Goal: Task Accomplishment & Management: Manage account settings

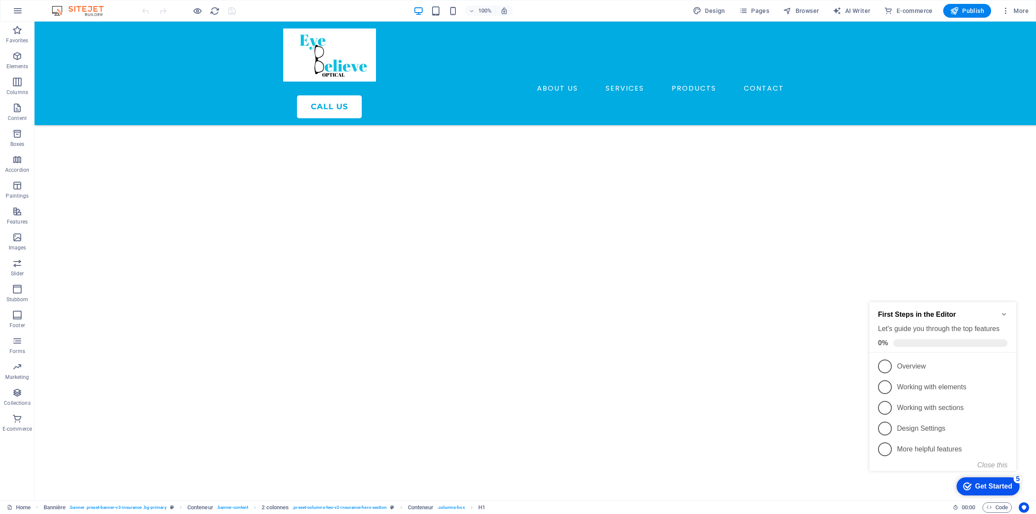
scroll to position [2109, 0]
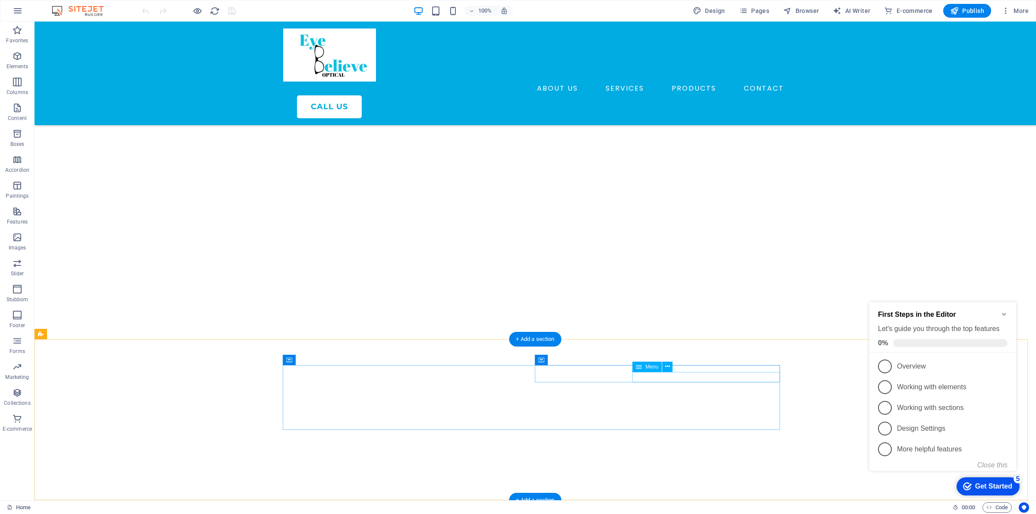
select select "1"
select select
select select "2"
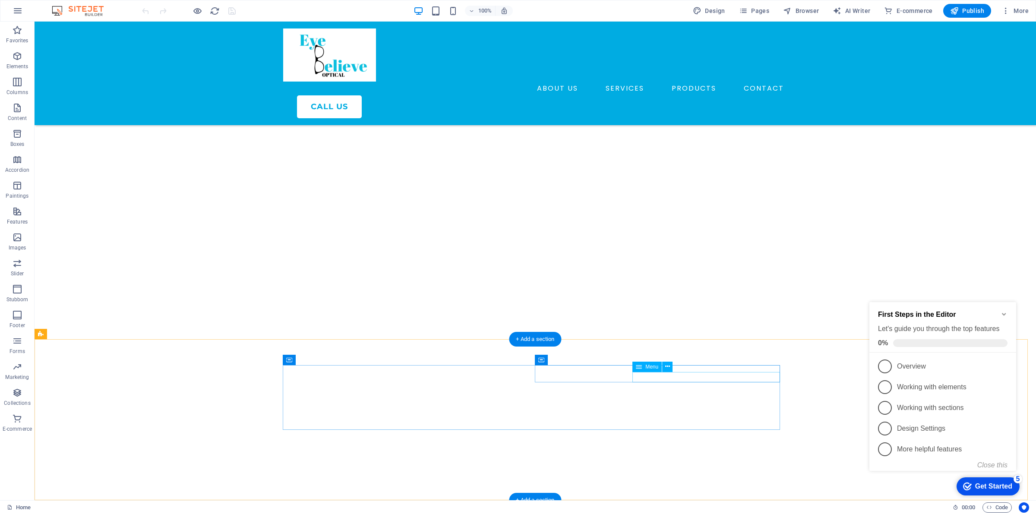
select select
select select "4"
select select
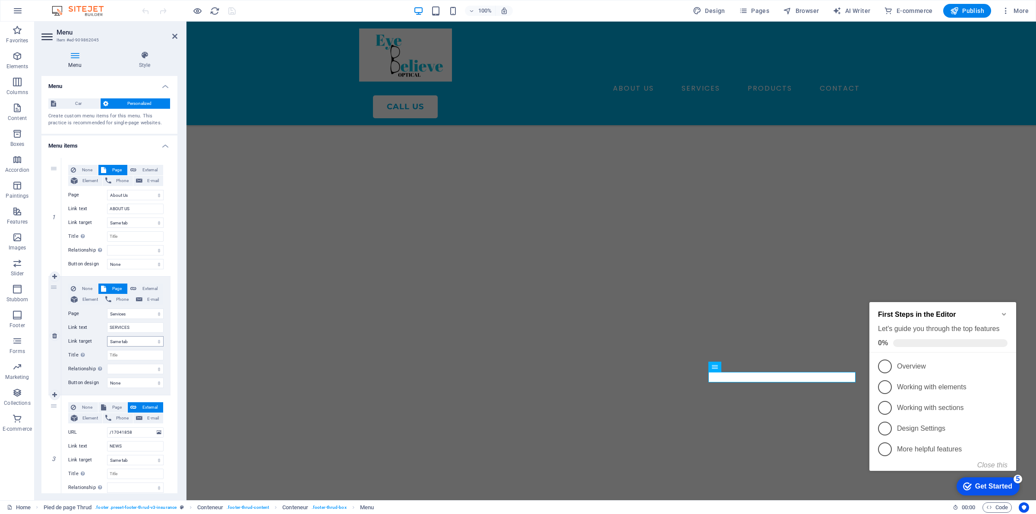
scroll to position [54, 0]
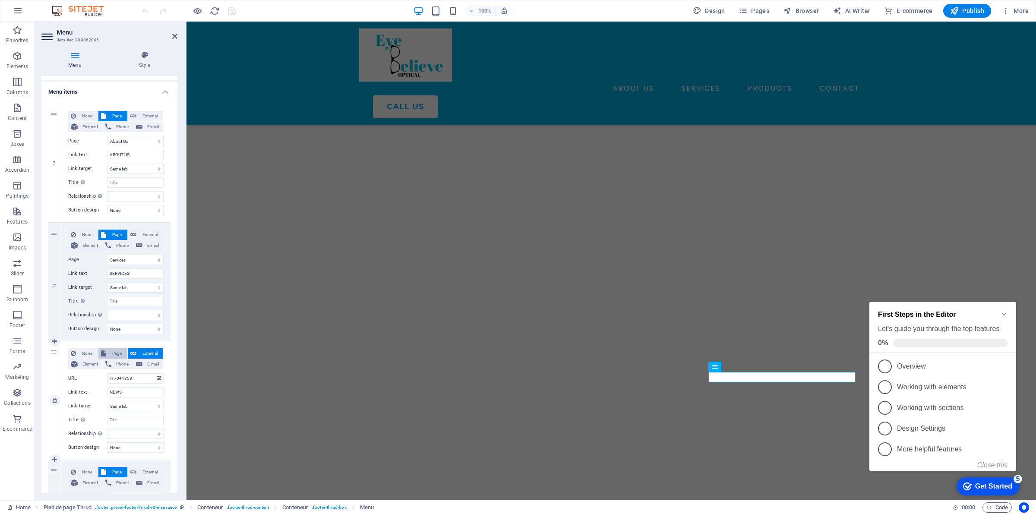
click at [117, 351] on font "Page" at bounding box center [116, 353] width 9 height 5
select select
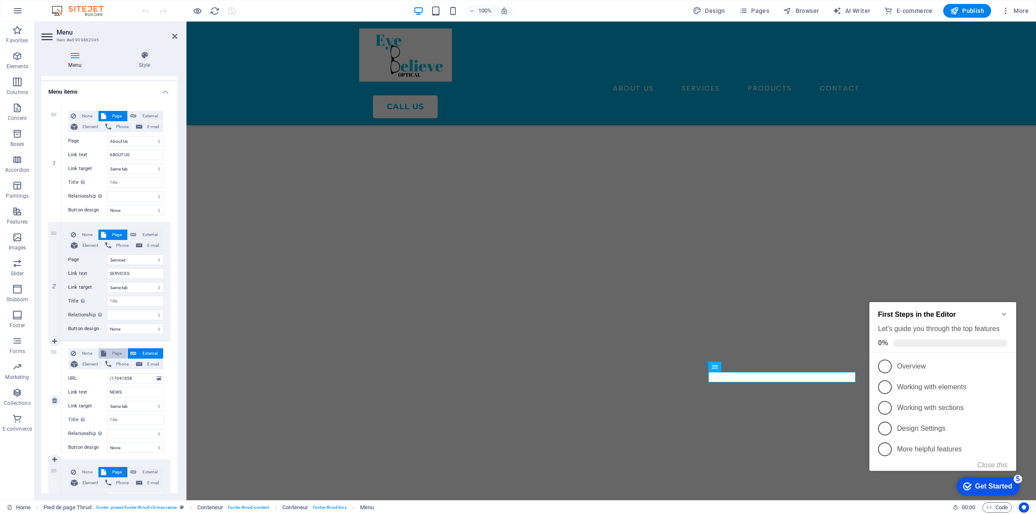
select select
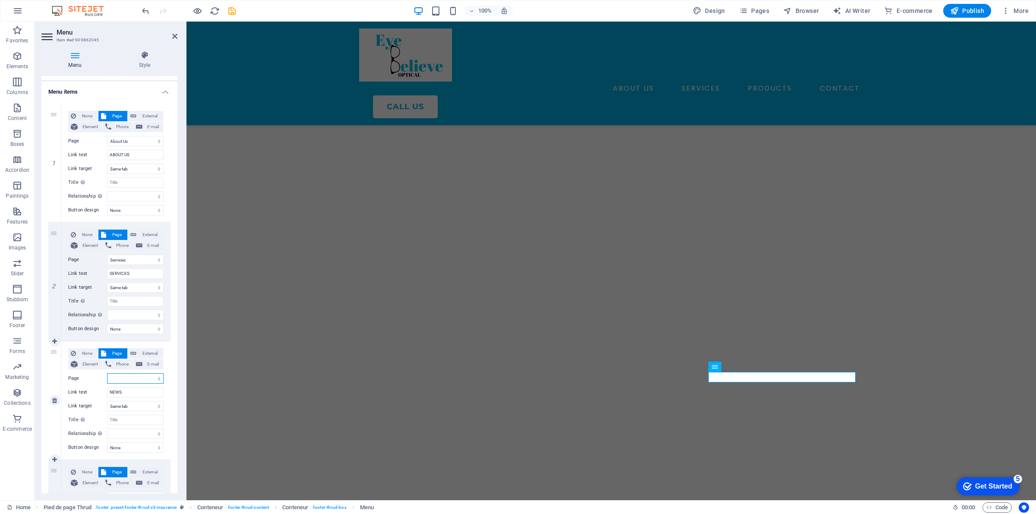
click at [135, 377] on select "Home About Us Services Products Contact" at bounding box center [135, 379] width 57 height 10
select select "3"
click at [107, 374] on select "Home About Us Services Products Contact" at bounding box center [135, 379] width 57 height 10
select select
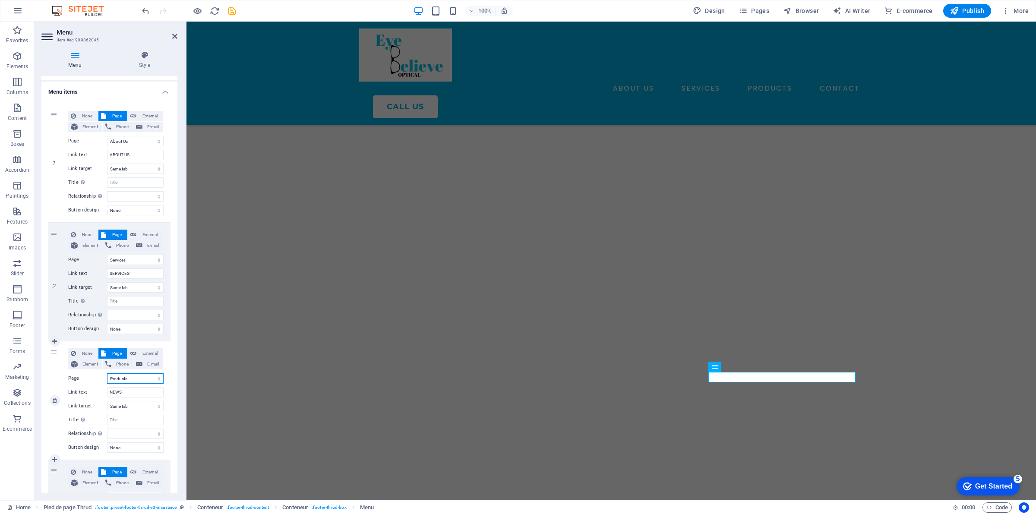
select select
click at [130, 392] on input "NEWS" at bounding box center [135, 392] width 57 height 10
type input "N"
type input "p"
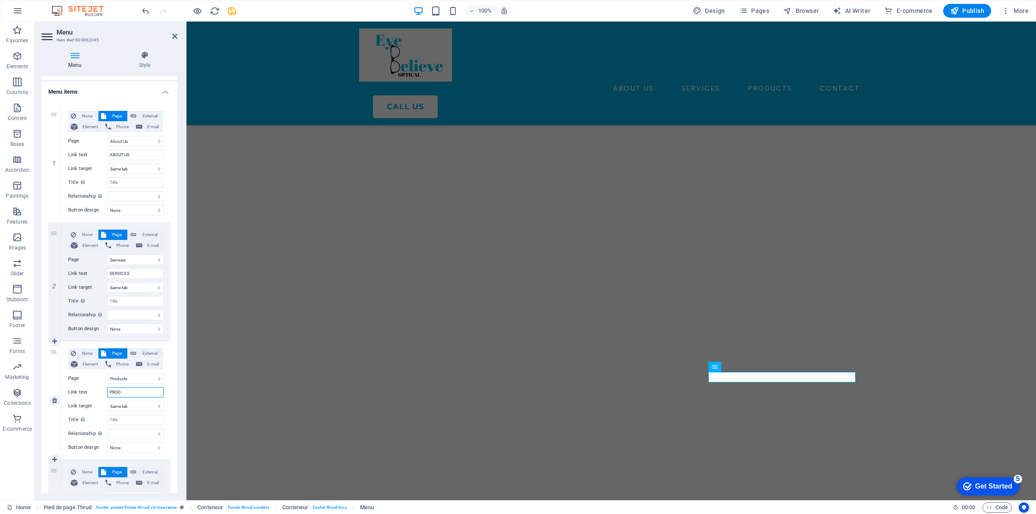
type input "PRO"
select select
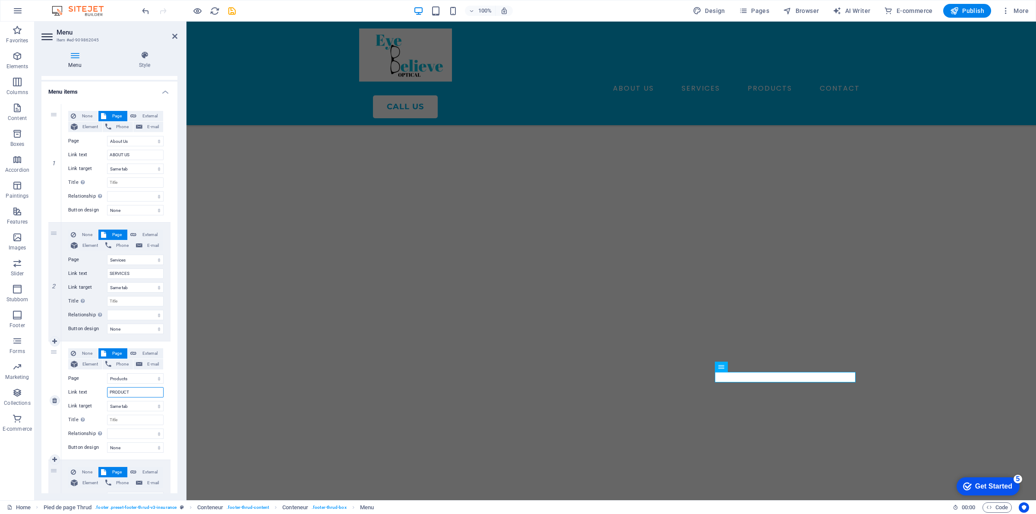
type input "PRODUCTS"
select select
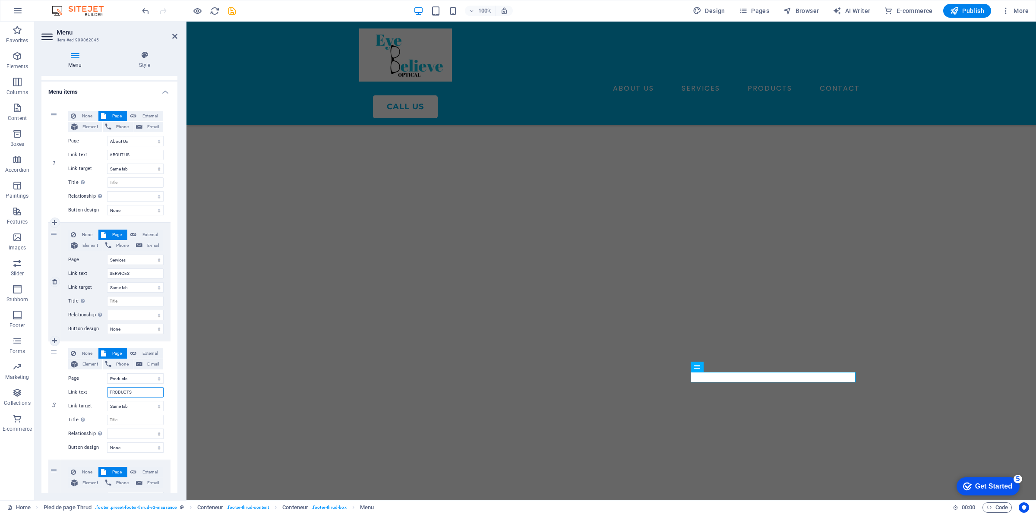
scroll to position [108, 0]
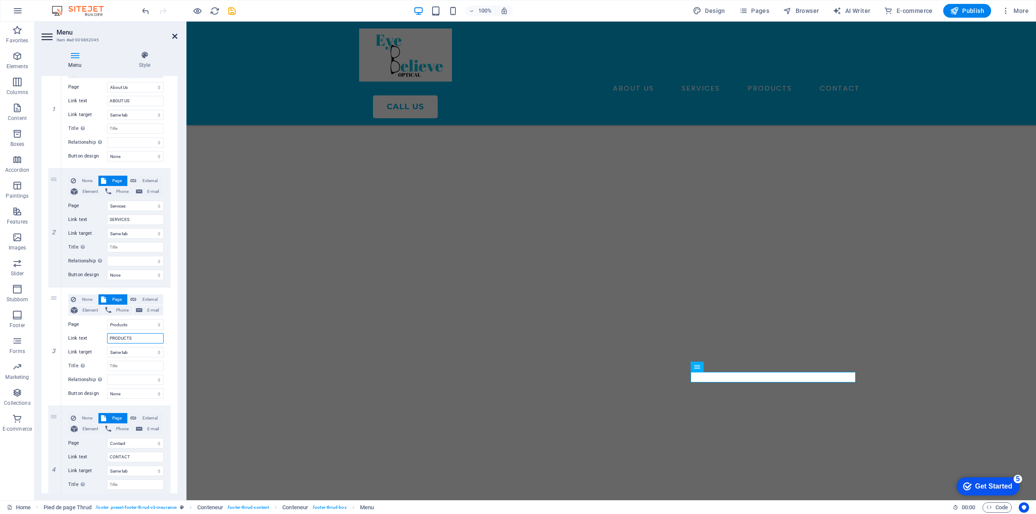
type input "PRODUCTS"
click at [176, 35] on icon at bounding box center [174, 36] width 5 height 7
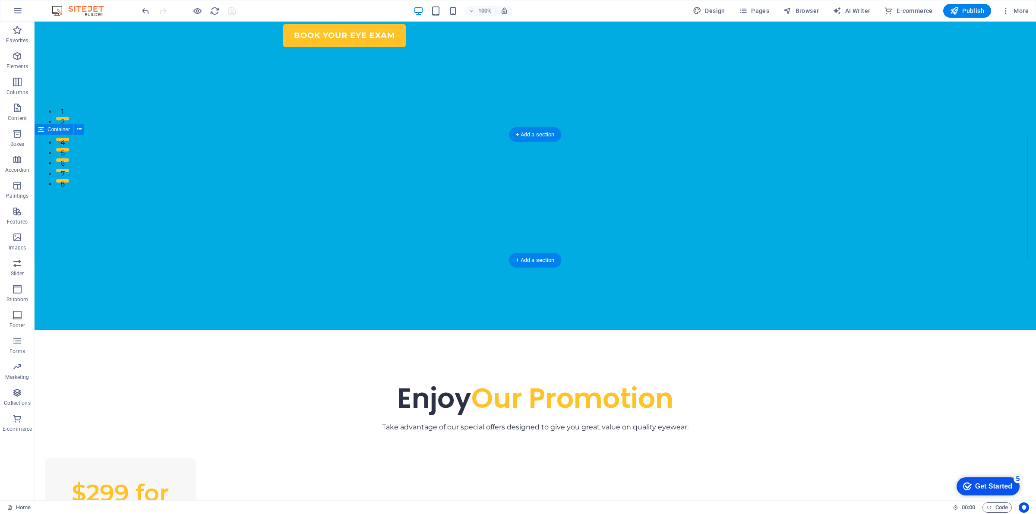
scroll to position [0, 0]
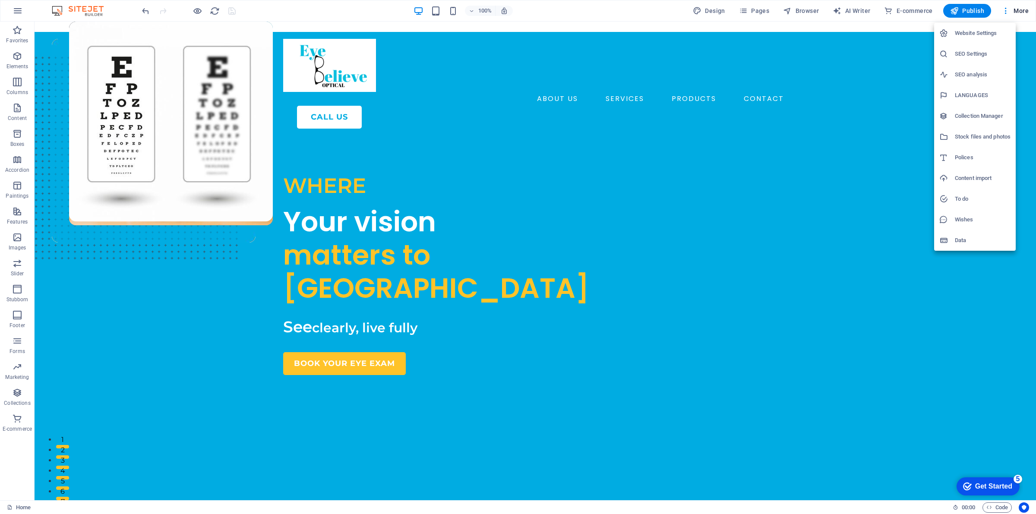
click at [991, 28] on h6 "Website Settings" at bounding box center [983, 33] width 56 height 10
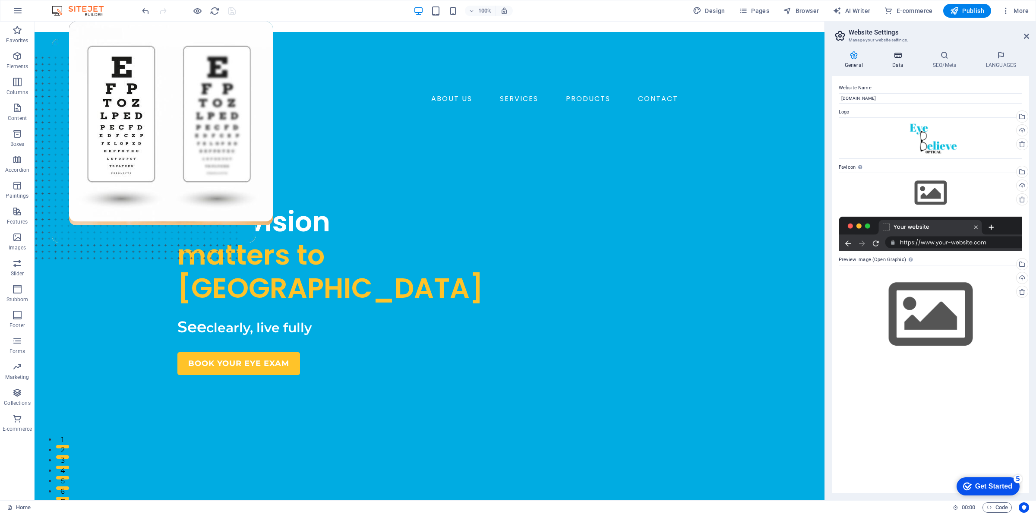
click at [906, 53] on icon at bounding box center [898, 55] width 37 height 9
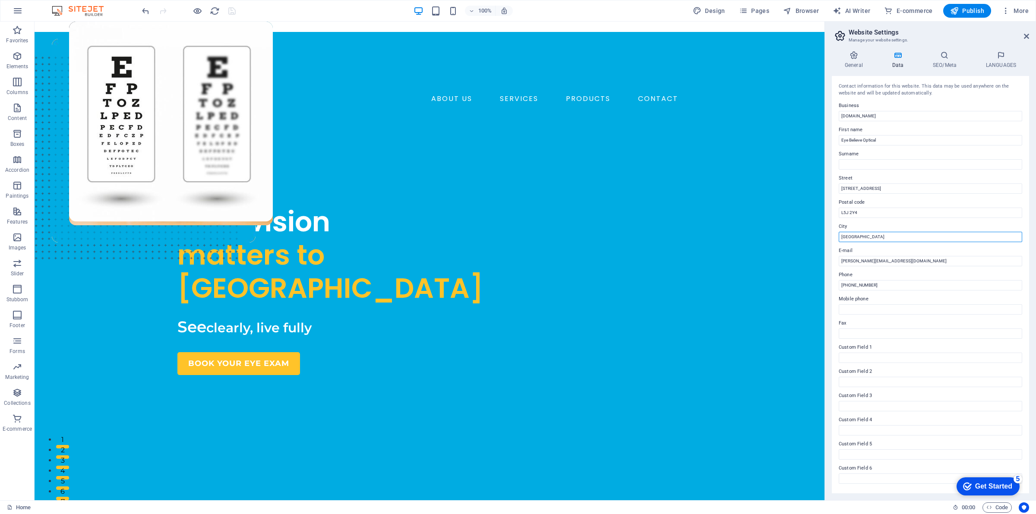
click at [894, 238] on input "Mississauga" at bounding box center [931, 237] width 184 height 10
type input "Mississauga, Ontario"
click at [950, 59] on icon at bounding box center [945, 55] width 50 height 9
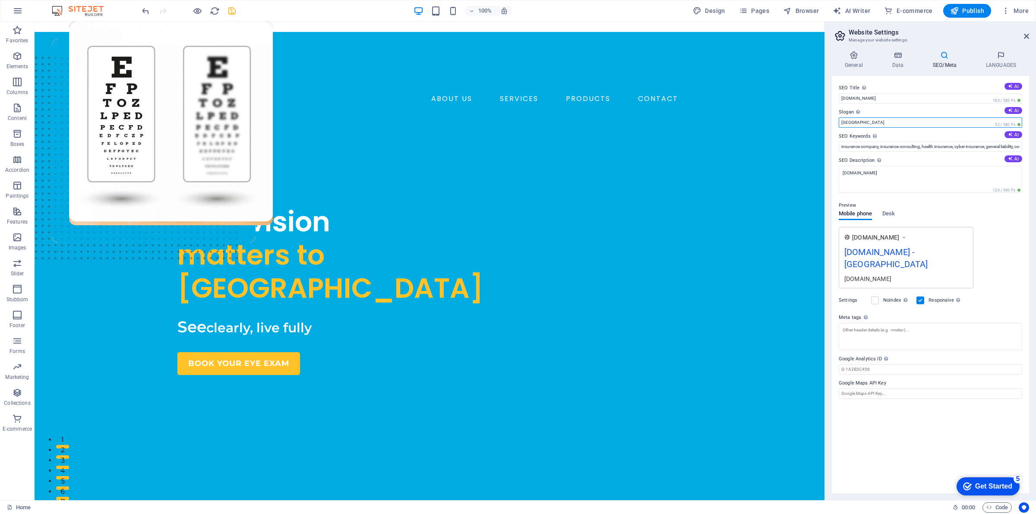
click at [922, 120] on input "Berlin" at bounding box center [931, 122] width 184 height 10
drag, startPoint x: 922, startPoint y: 120, endPoint x: 856, endPoint y: 119, distance: 66.1
click at [856, 119] on input "Berlin" at bounding box center [931, 122] width 184 height 10
click at [1018, 57] on icon at bounding box center [1001, 55] width 56 height 9
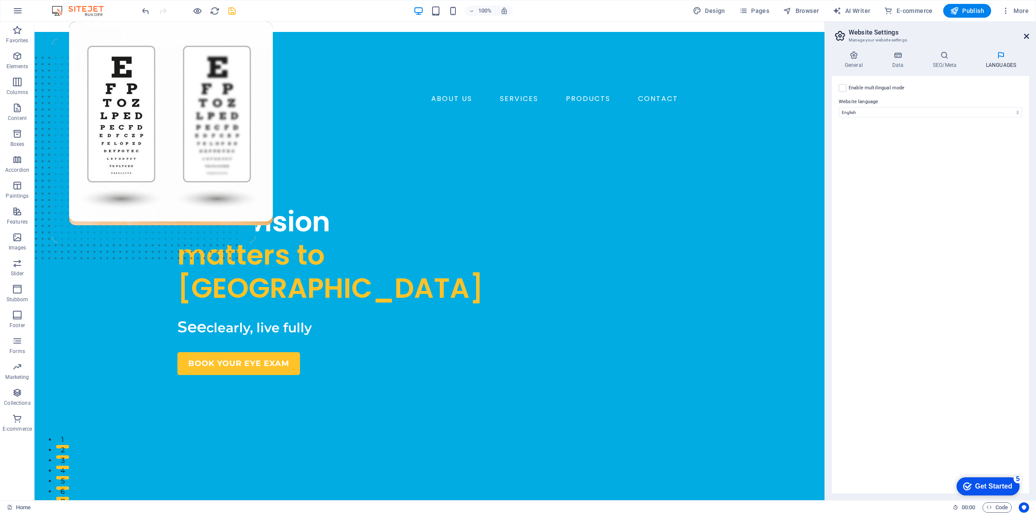
click at [1027, 38] on icon at bounding box center [1026, 36] width 5 height 7
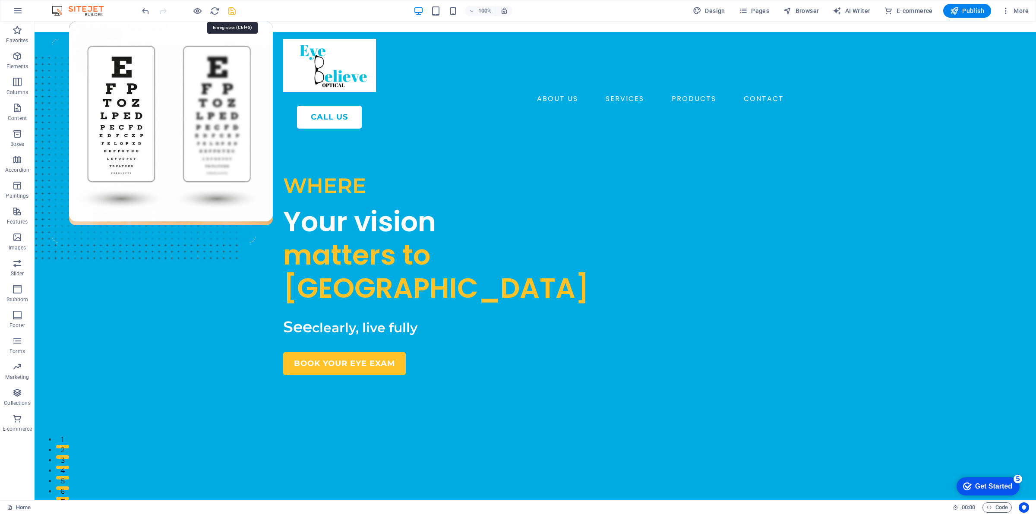
click at [229, 12] on icon "save" at bounding box center [232, 11] width 10 height 10
click at [0, 0] on span "Publish" at bounding box center [0, 0] width 0 height 0
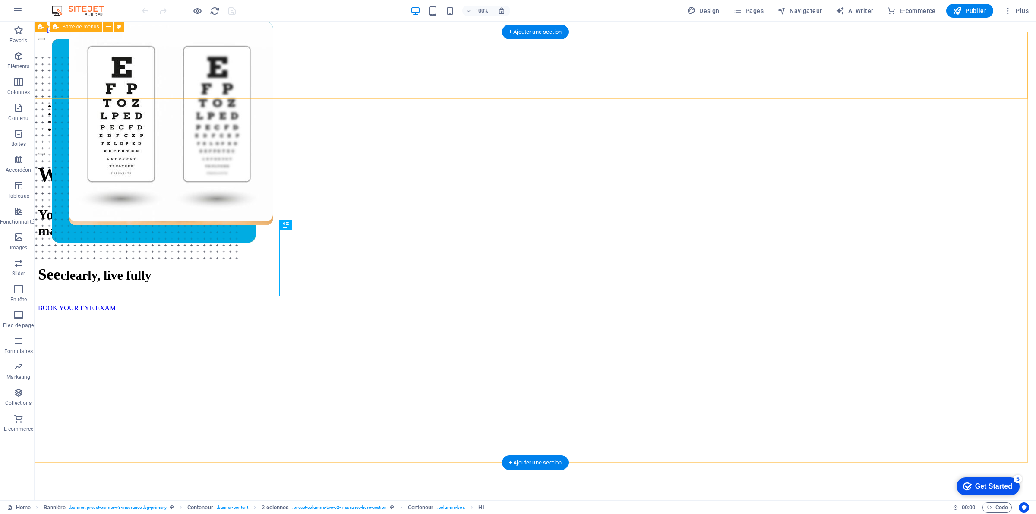
click at [870, 68] on div "ABOUT US SERVICES PRODUCTS CONTACT CALL US" at bounding box center [535, 98] width 995 height 115
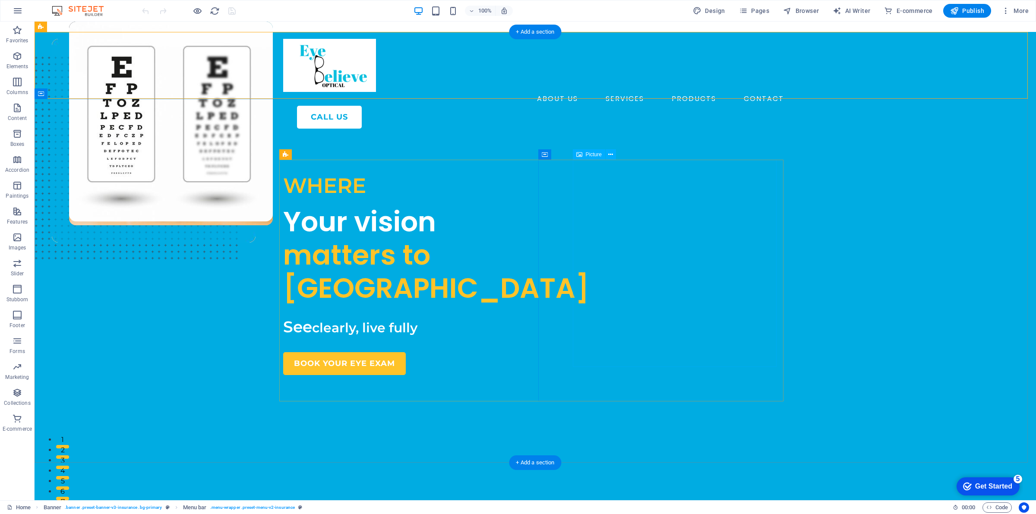
click at [273, 216] on figure at bounding box center [171, 244] width 204 height 444
select select "px"
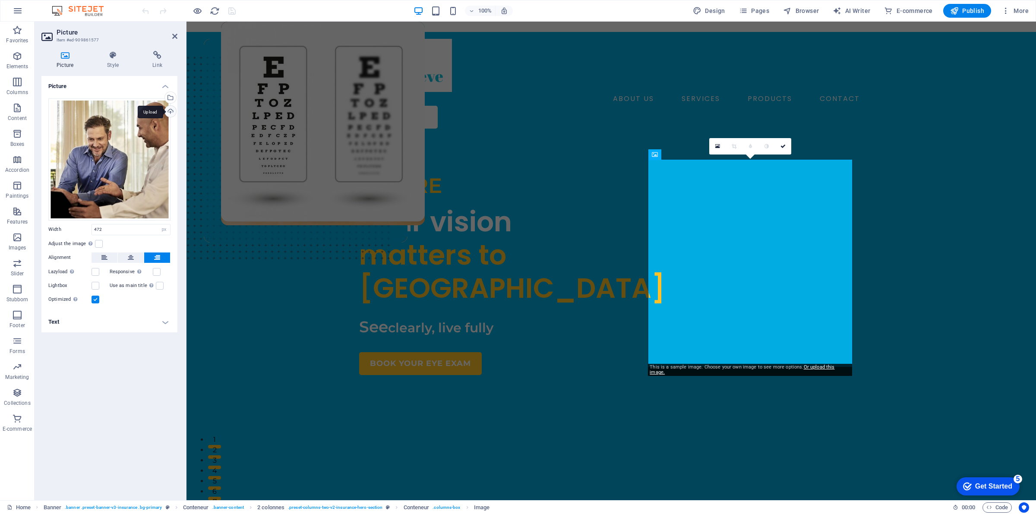
click at [174, 111] on div "Upload" at bounding box center [169, 112] width 13 height 13
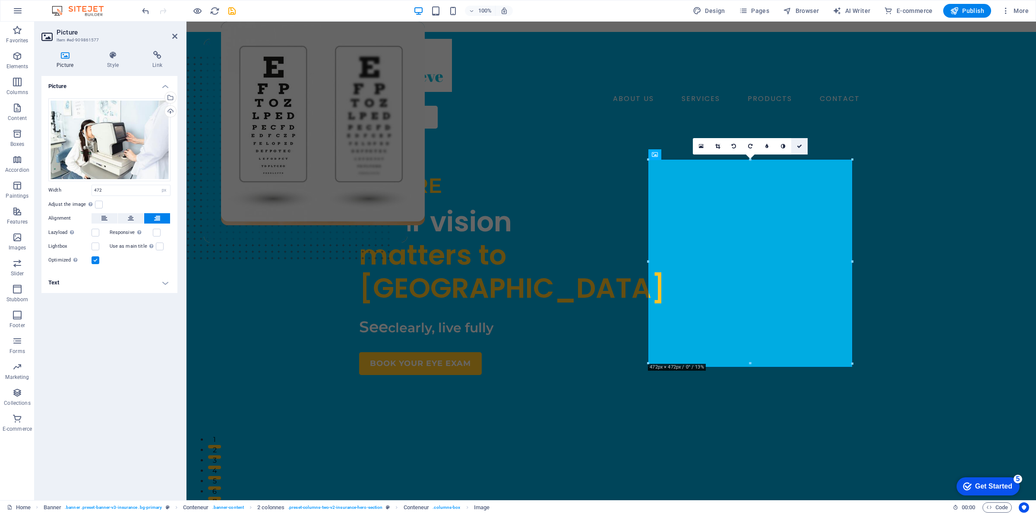
click at [801, 146] on icon at bounding box center [799, 146] width 5 height 5
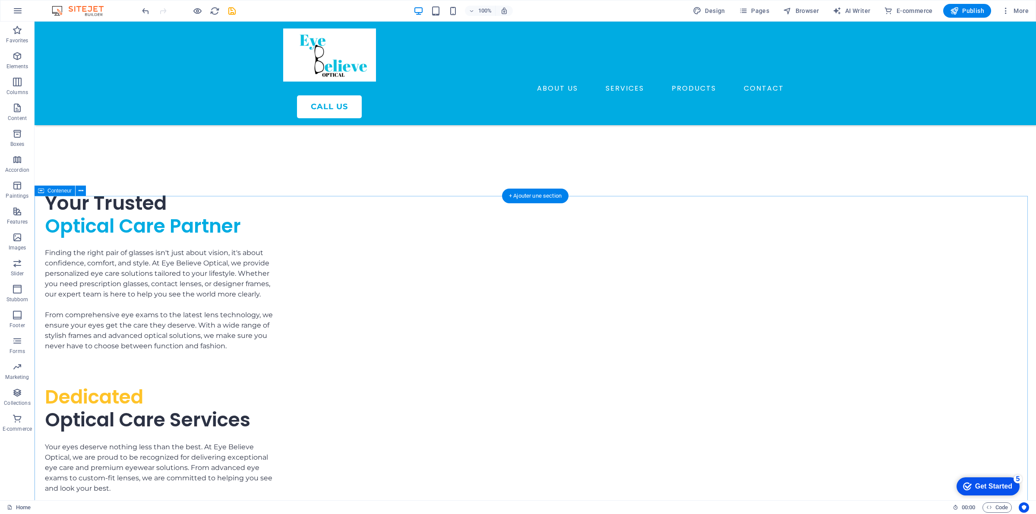
scroll to position [1673, 0]
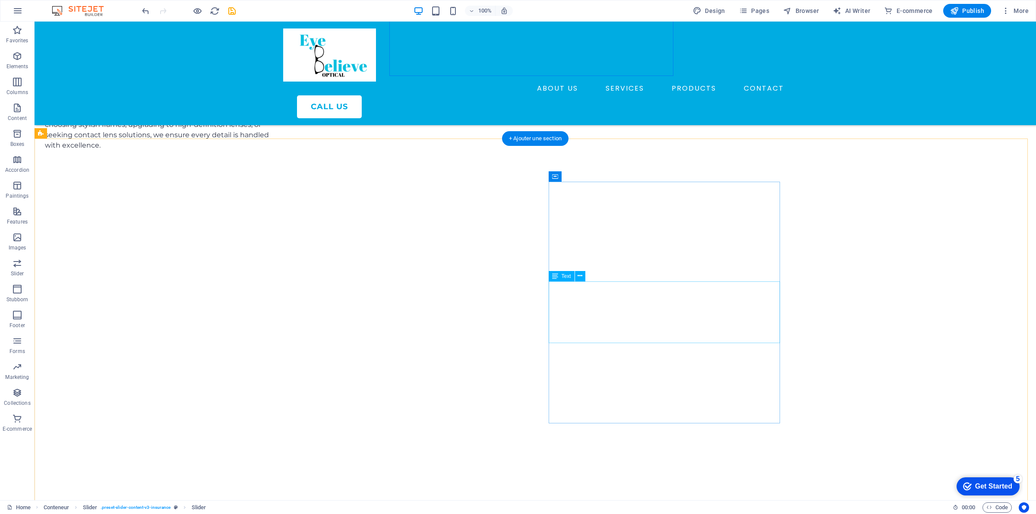
scroll to position [1889, 0]
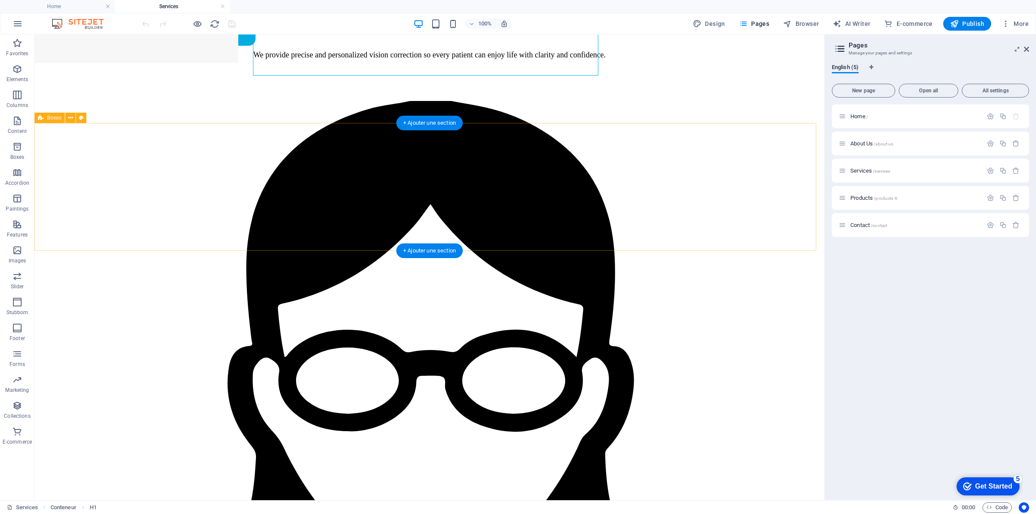
scroll to position [162, 0]
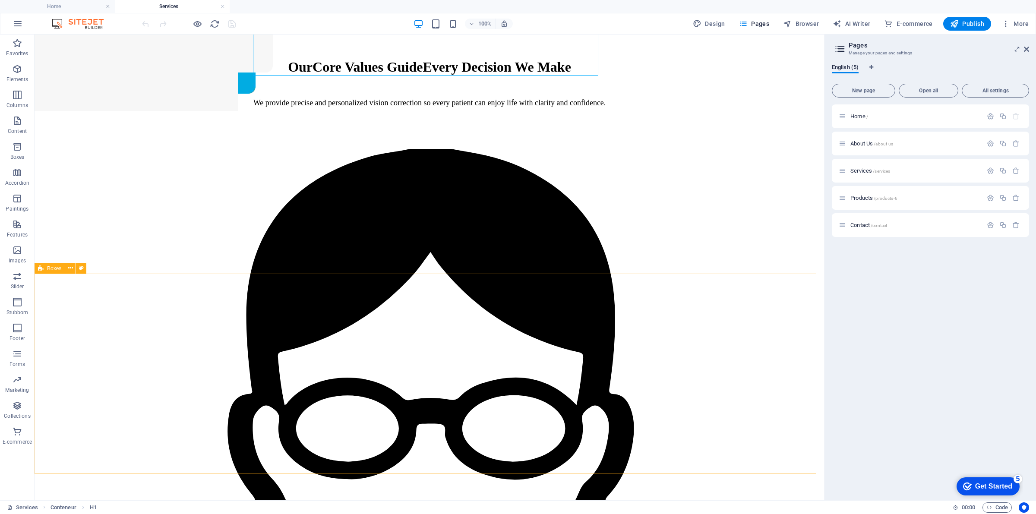
click at [0, 0] on font "Boxes" at bounding box center [0, 0] width 0 height 0
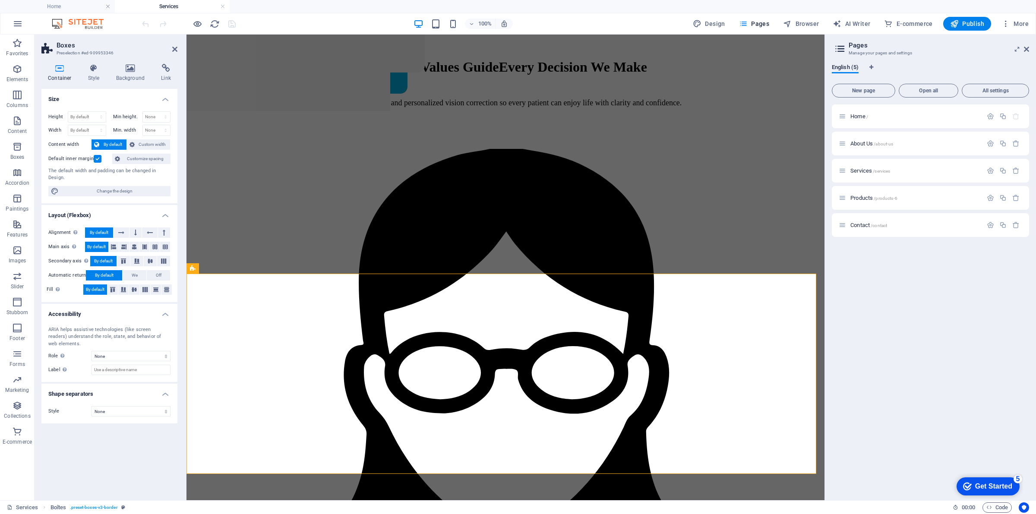
click at [95, 82] on div "Container Style Background Link Size Height By default px rem % vh vw Min heigh…" at bounding box center [109, 279] width 136 height 430
click at [94, 76] on font "Style" at bounding box center [94, 78] width 12 height 6
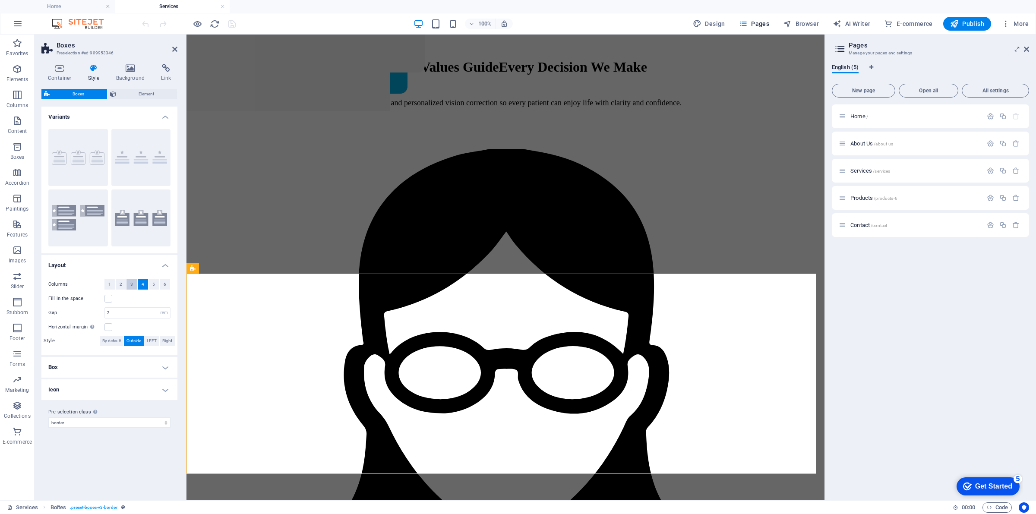
click at [133, 284] on button "3" at bounding box center [132, 284] width 11 height 10
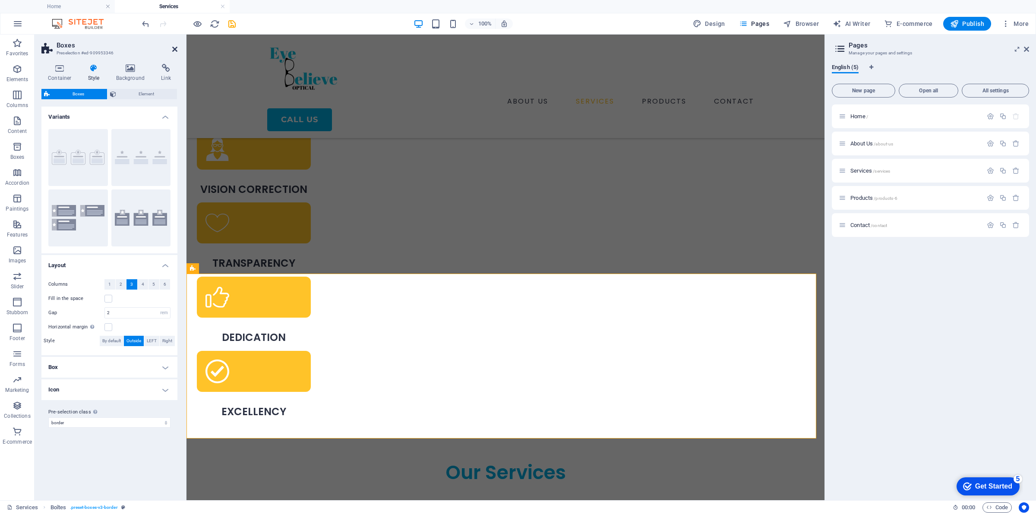
click at [175, 49] on icon at bounding box center [174, 49] width 5 height 7
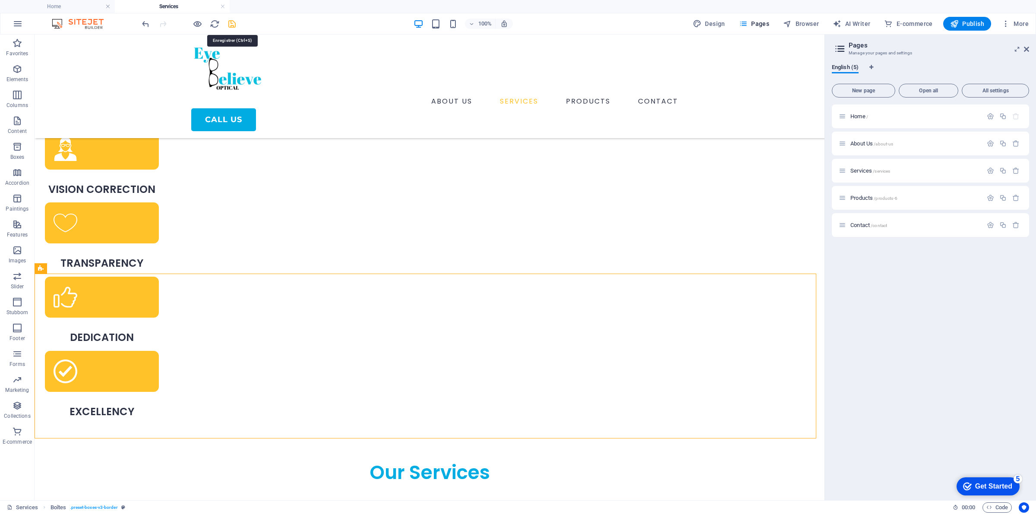
click at [234, 22] on icon "save" at bounding box center [232, 24] width 10 height 10
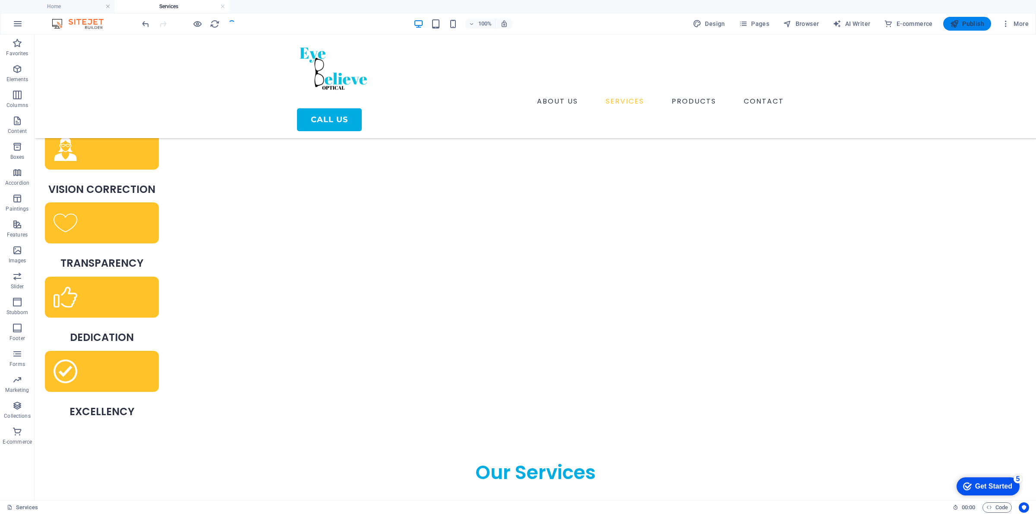
click at [0, 0] on icon "button" at bounding box center [0, 0] width 0 height 0
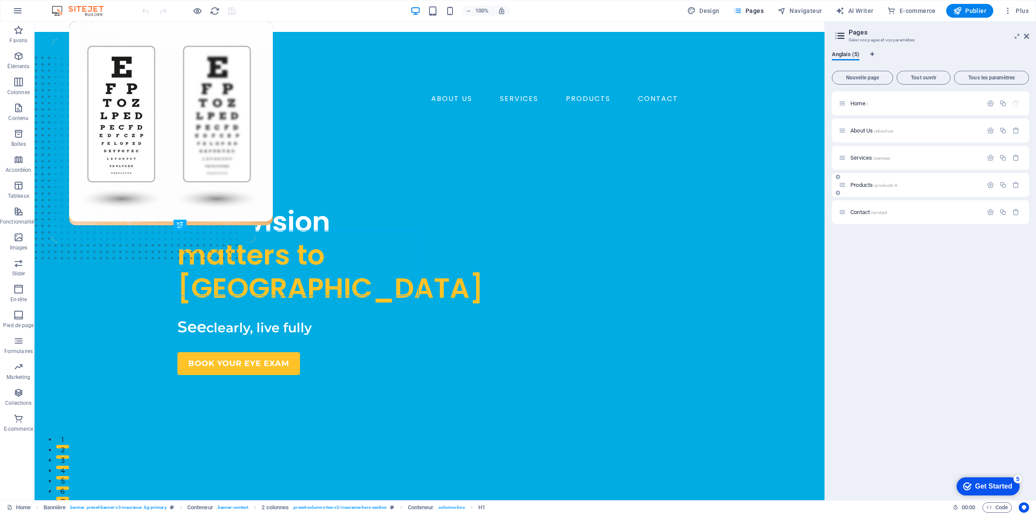
click at [862, 188] on div "Products /products-6" at bounding box center [911, 185] width 144 height 10
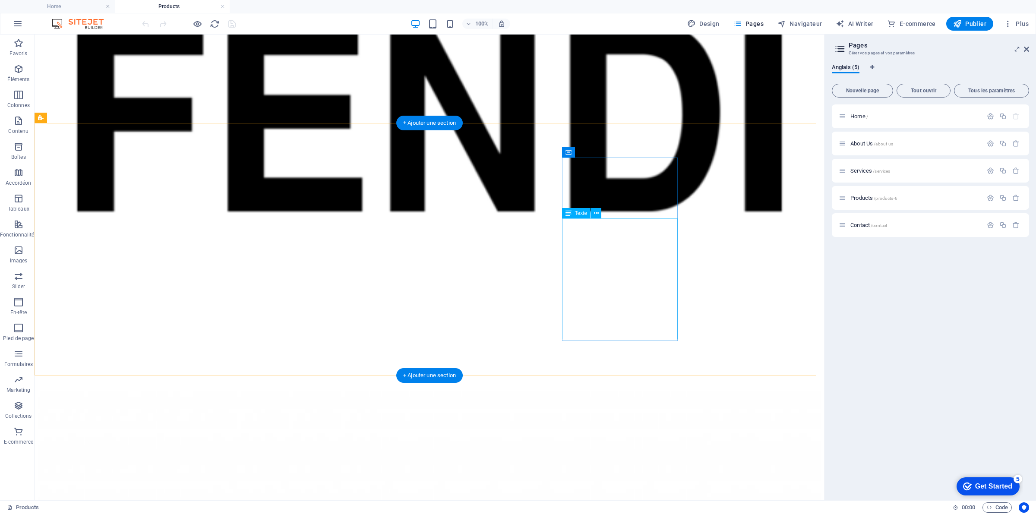
scroll to position [620, 0]
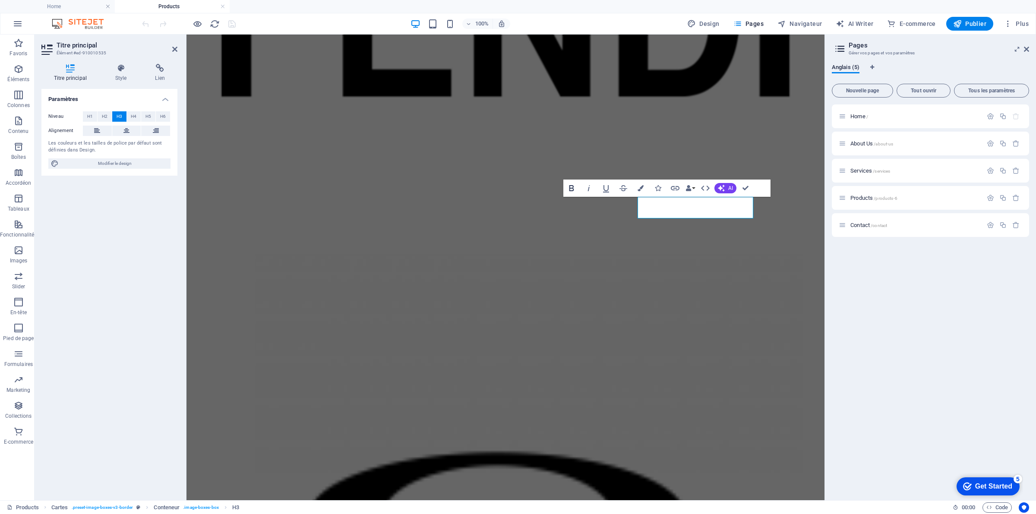
click at [573, 186] on icon "button" at bounding box center [572, 188] width 10 height 10
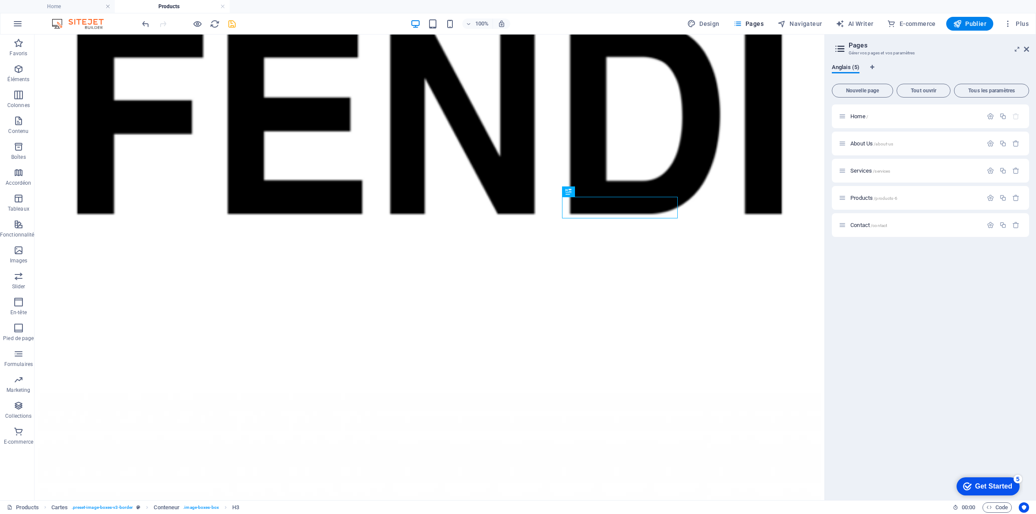
click at [0, 0] on icon "save" at bounding box center [0, 0] width 0 height 0
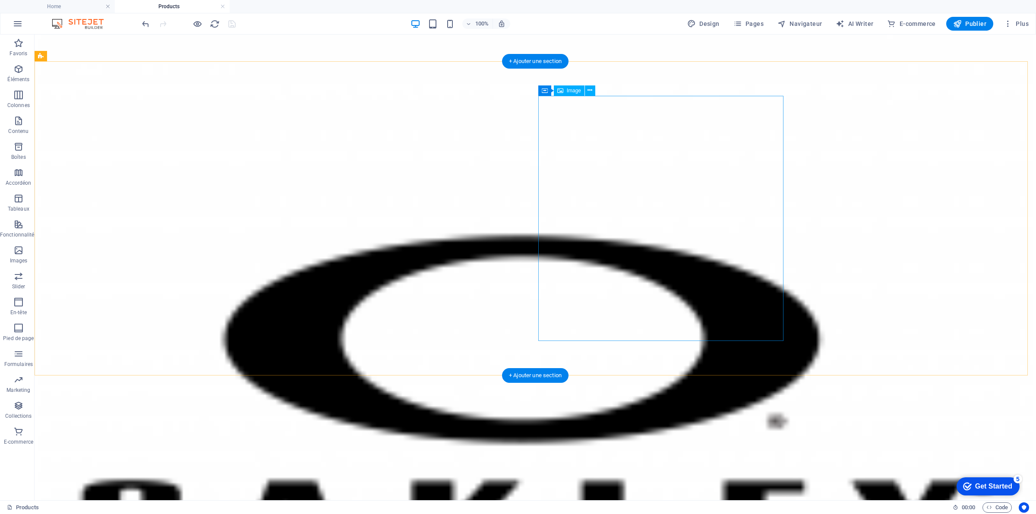
scroll to position [1430, 0]
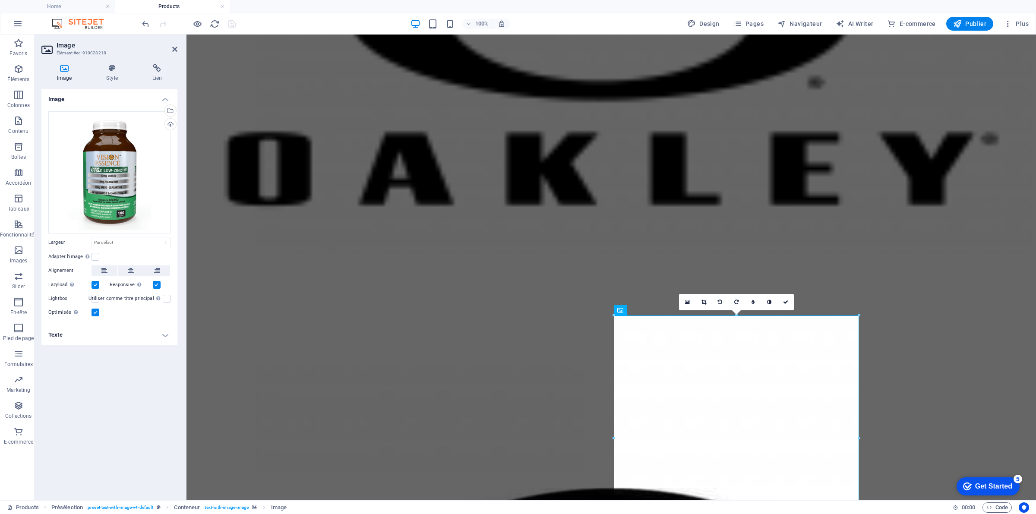
click at [104, 82] on div "Image Style Lien Image Glissez les fichiers ici, cliquez pour choisir les fichi…" at bounding box center [109, 279] width 136 height 430
click at [118, 77] on h4 "Style" at bounding box center [114, 73] width 46 height 18
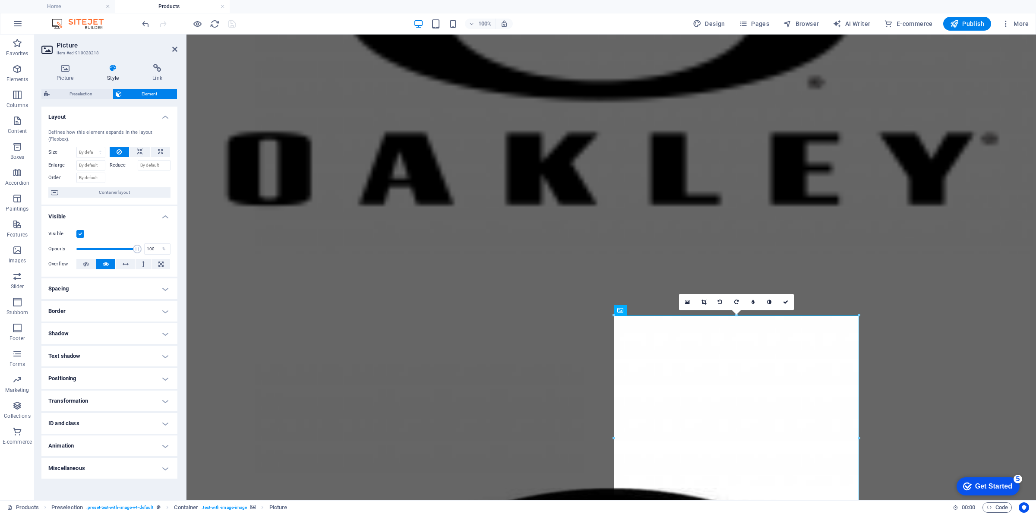
click at [148, 309] on h4 "Border" at bounding box center [109, 311] width 136 height 21
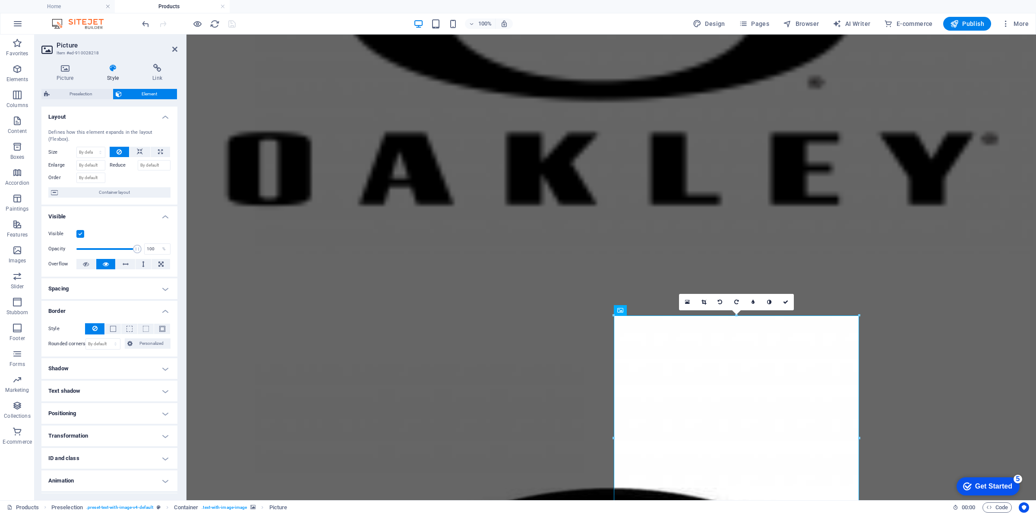
click at [94, 322] on div "Style - Width 1 car px rem % vh vw Personalized Personalized 1 car px rem % vh …" at bounding box center [109, 337] width 136 height 40
click at [98, 325] on button at bounding box center [94, 328] width 19 height 11
click at [175, 48] on icon at bounding box center [174, 49] width 5 height 7
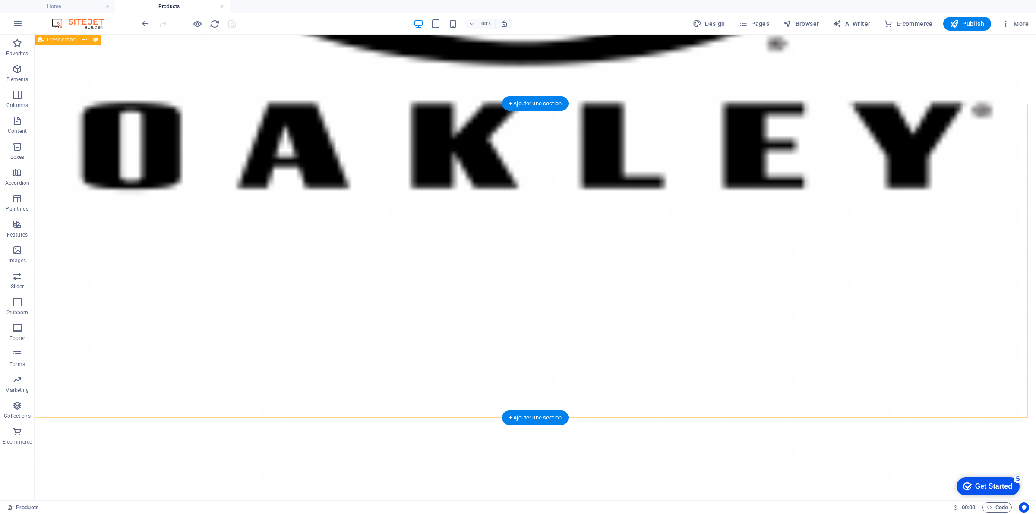
scroll to position [1538, 0]
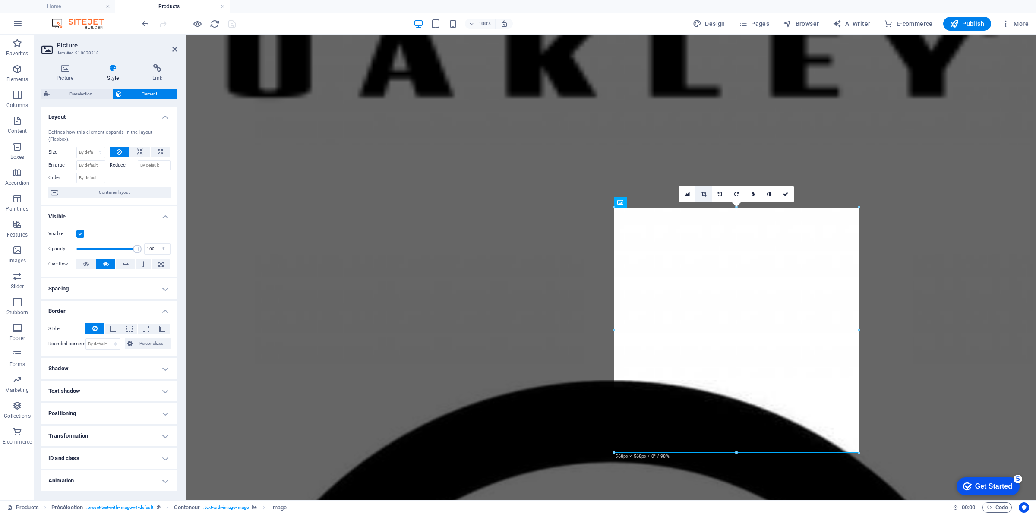
click at [701, 190] on link at bounding box center [704, 194] width 16 height 16
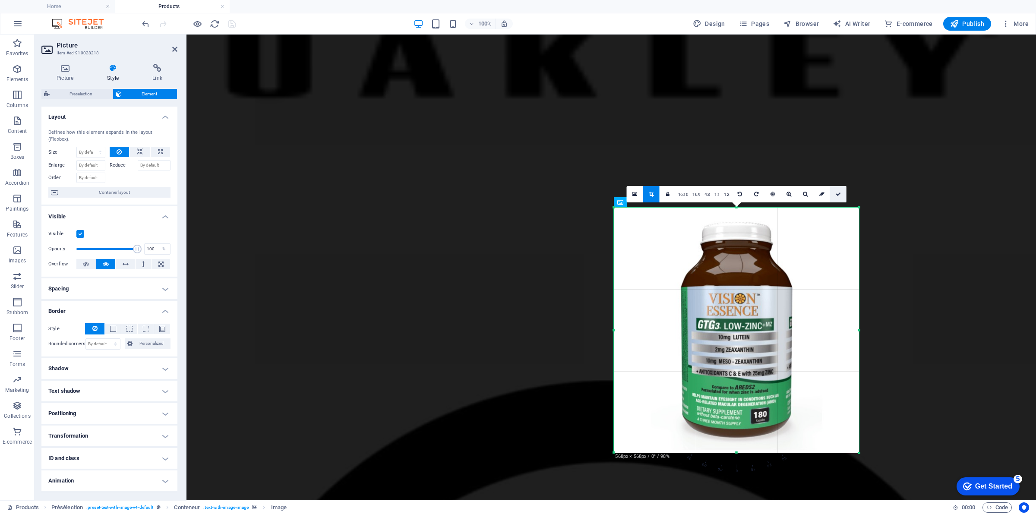
click at [841, 197] on link at bounding box center [838, 194] width 16 height 16
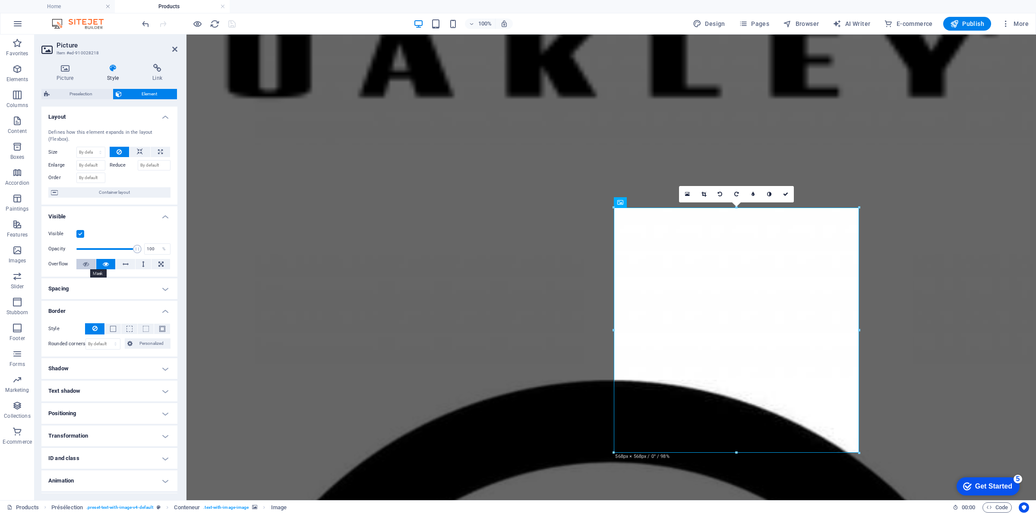
click at [88, 264] on icon at bounding box center [86, 264] width 6 height 10
click at [177, 51] on aside "Picture Item #ed-910028218 Picture Style Link Image Glissez les fichiers ici, c…" at bounding box center [111, 268] width 152 height 466
click at [172, 49] on icon at bounding box center [174, 49] width 5 height 7
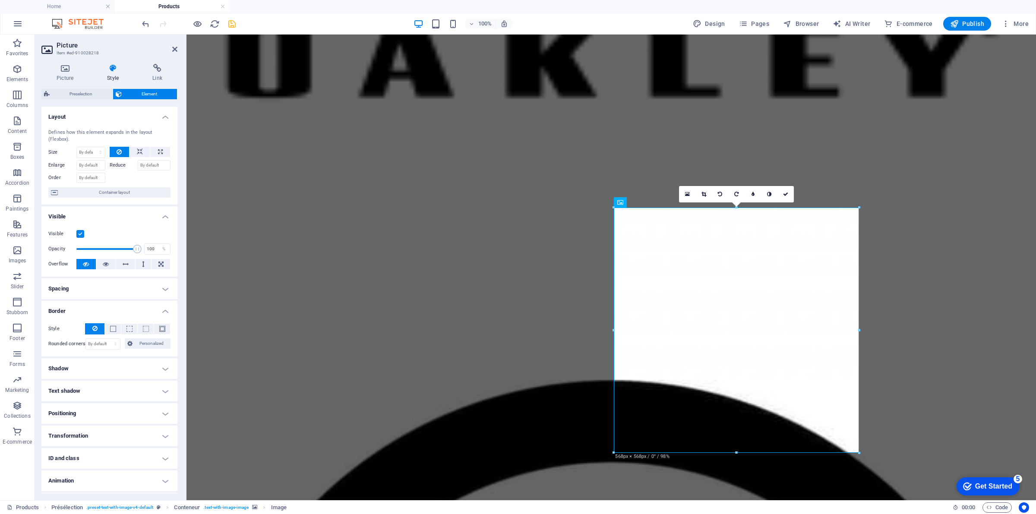
click at [91, 329] on button at bounding box center [94, 328] width 19 height 11
click at [137, 384] on h4 "Text shadow" at bounding box center [109, 391] width 136 height 21
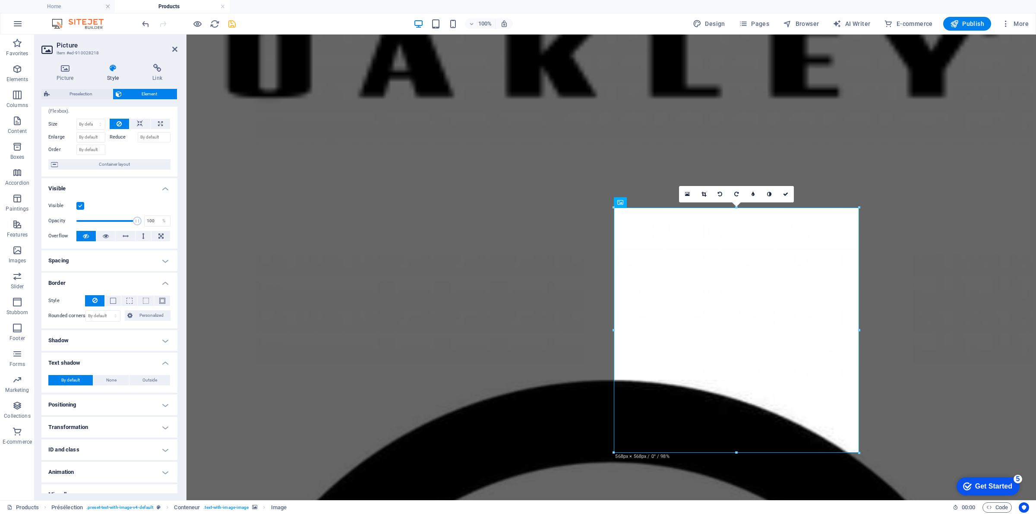
scroll to position [39, 0]
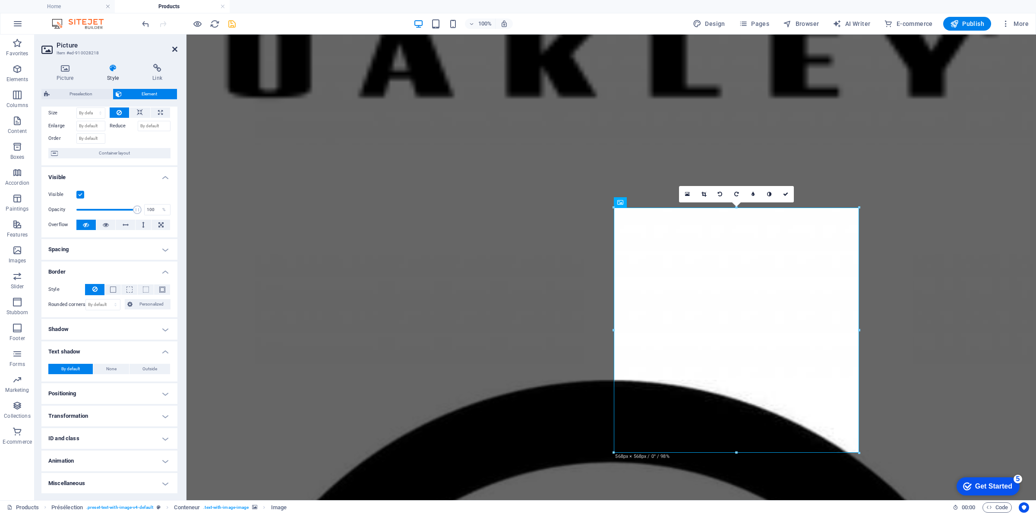
click at [173, 51] on icon at bounding box center [174, 49] width 5 height 7
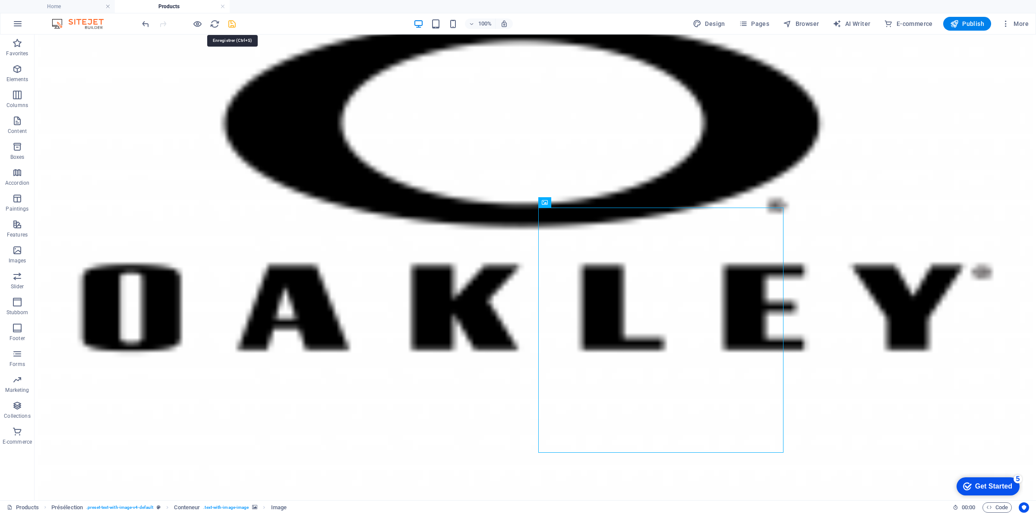
click at [232, 28] on icon "save" at bounding box center [232, 24] width 10 height 10
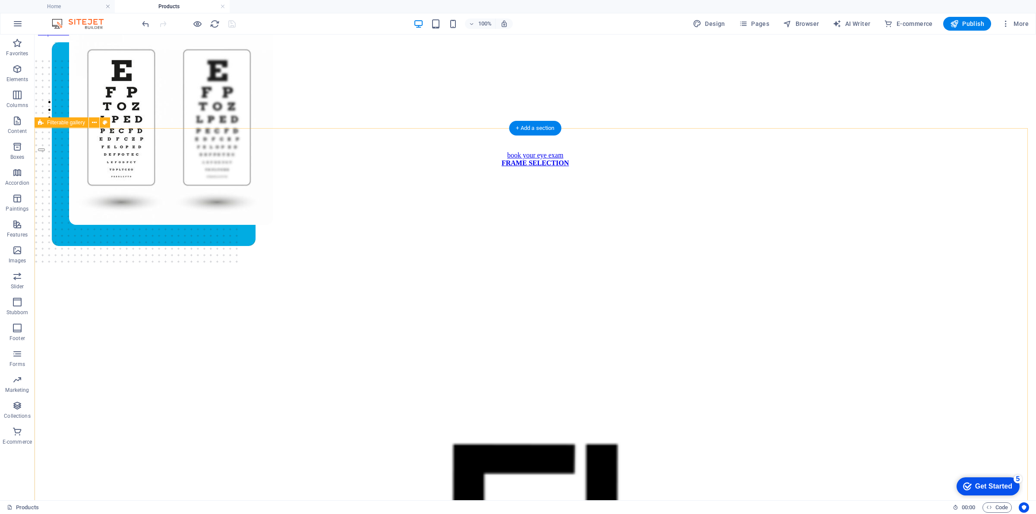
scroll to position [0, 0]
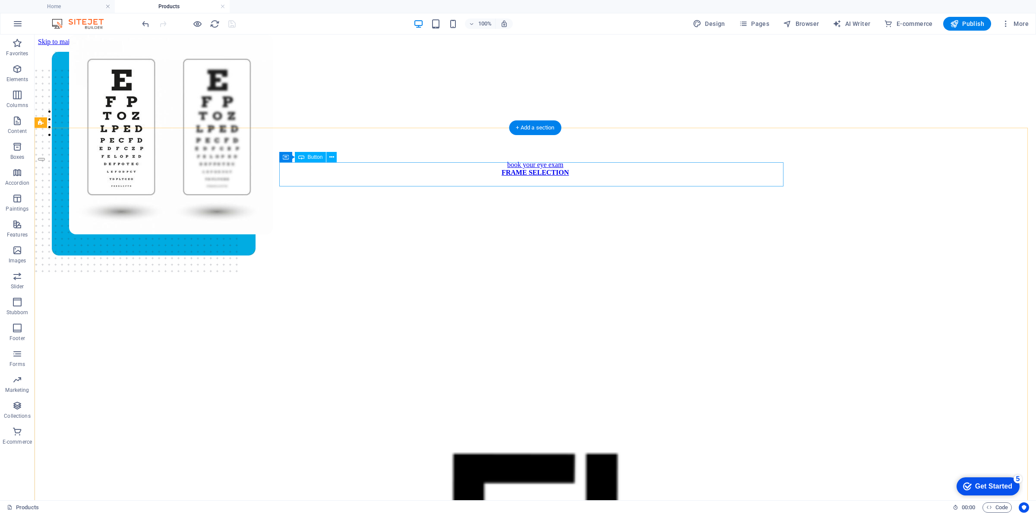
click at [490, 173] on div "FRAME SELECTION" at bounding box center [535, 173] width 995 height 8
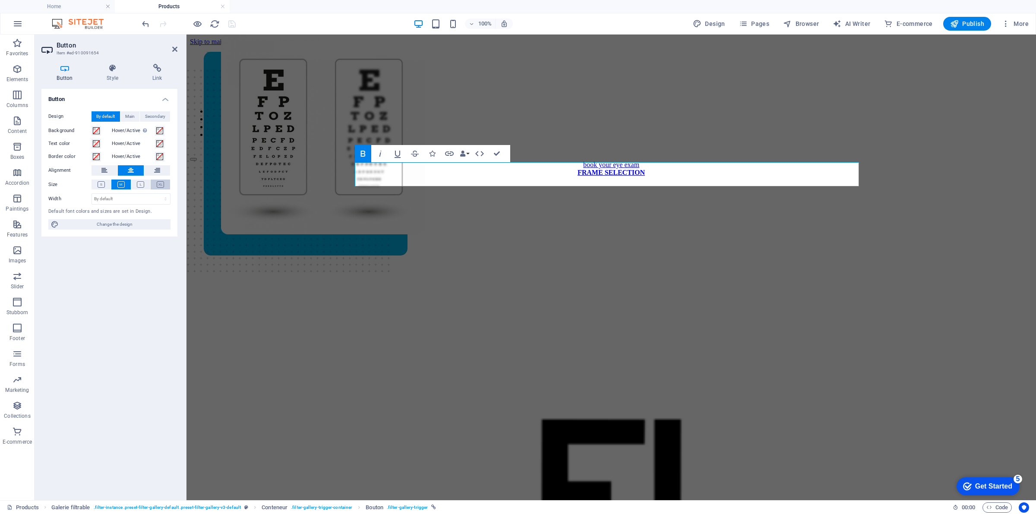
click at [155, 185] on button at bounding box center [160, 185] width 19 height 10
click at [145, 185] on button at bounding box center [140, 185] width 19 height 10
click at [165, 182] on button at bounding box center [160, 185] width 19 height 10
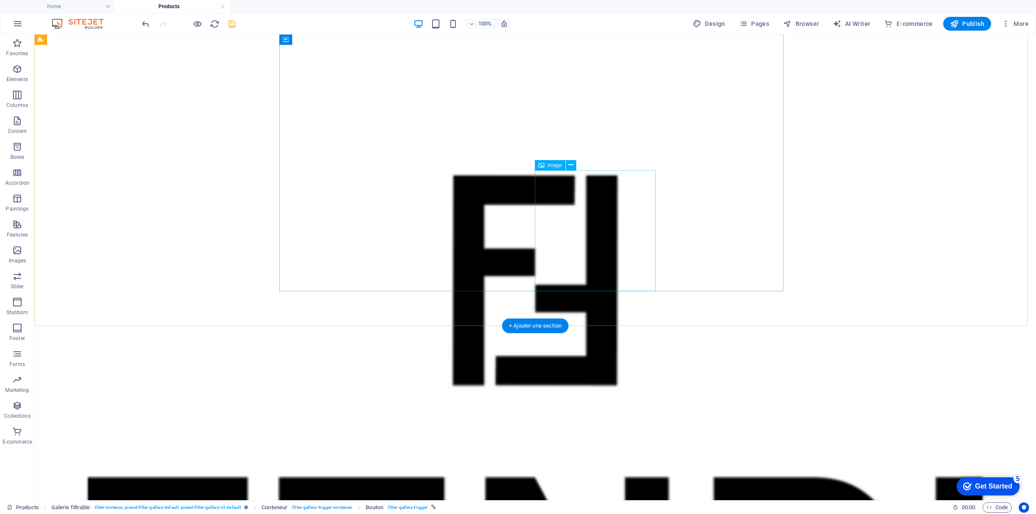
scroll to position [324, 0]
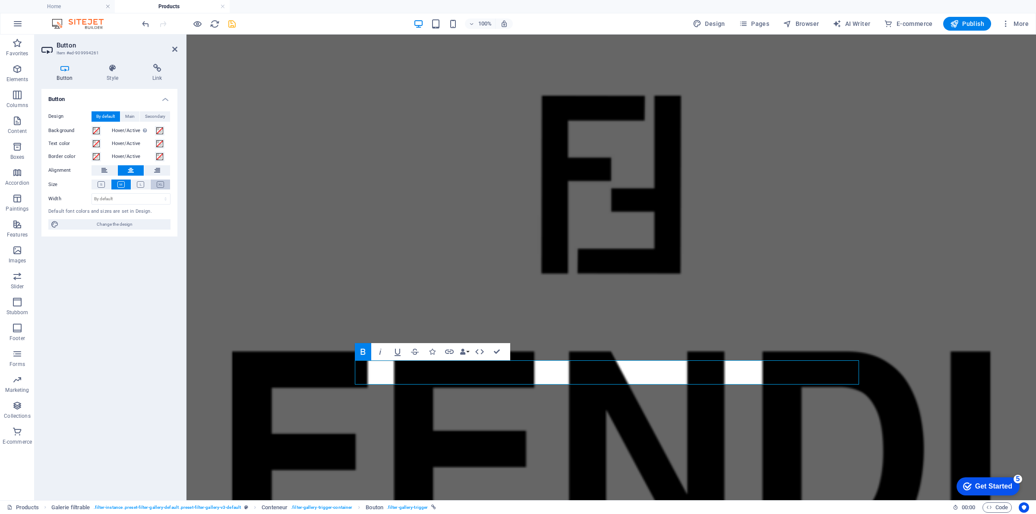
click at [161, 183] on icon at bounding box center [160, 184] width 7 height 6
click at [171, 52] on header "Button Item #ed-909994261" at bounding box center [109, 46] width 136 height 22
click at [174, 52] on icon at bounding box center [174, 49] width 5 height 7
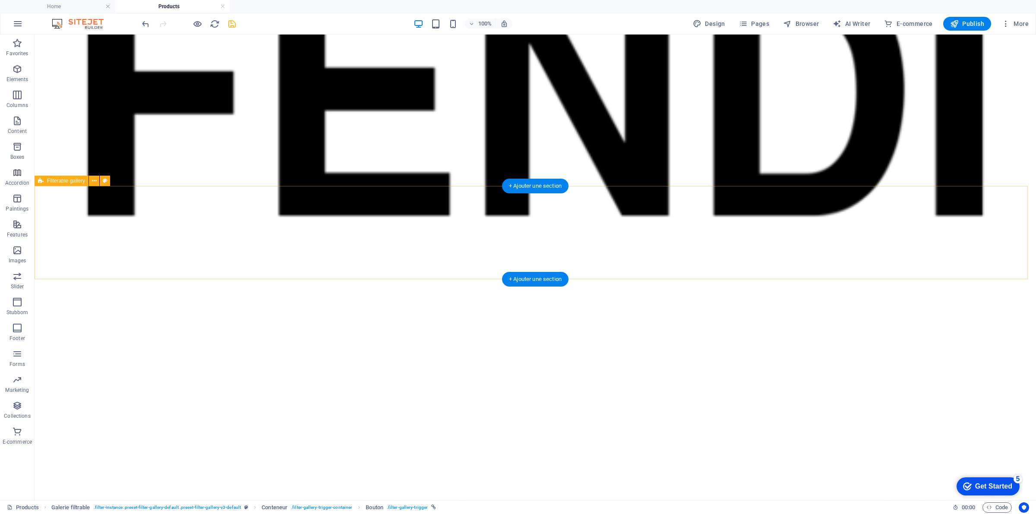
scroll to position [810, 0]
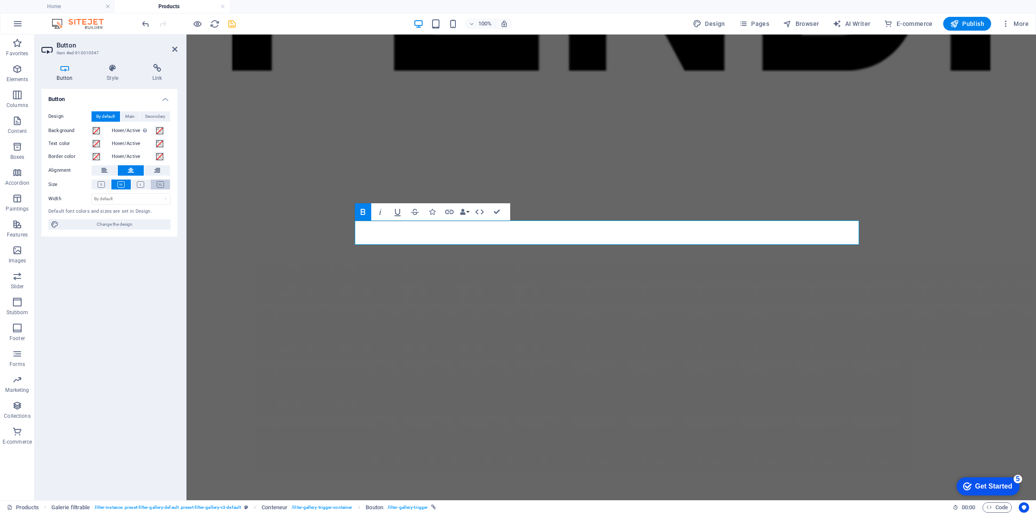
click at [161, 183] on icon at bounding box center [160, 184] width 7 height 6
click at [173, 47] on icon at bounding box center [174, 49] width 5 height 7
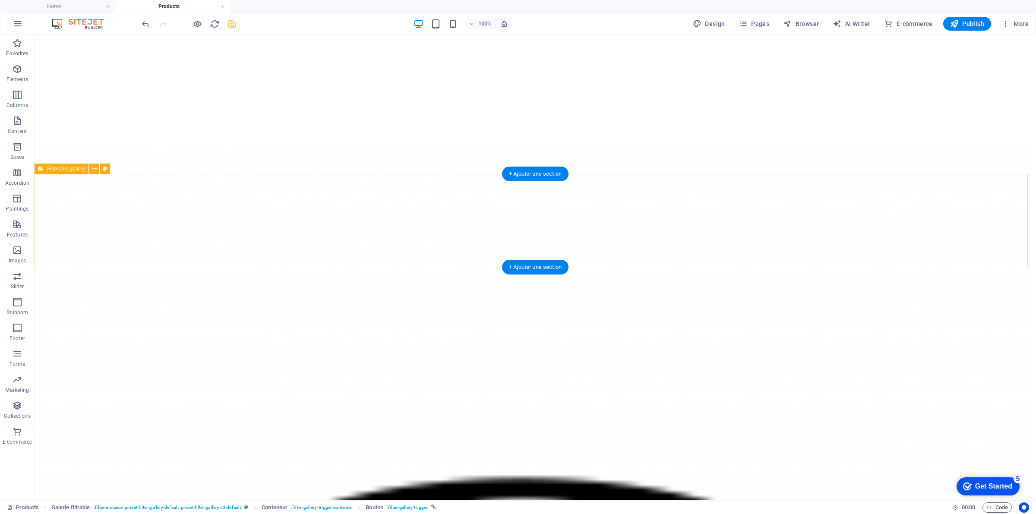
scroll to position [1134, 0]
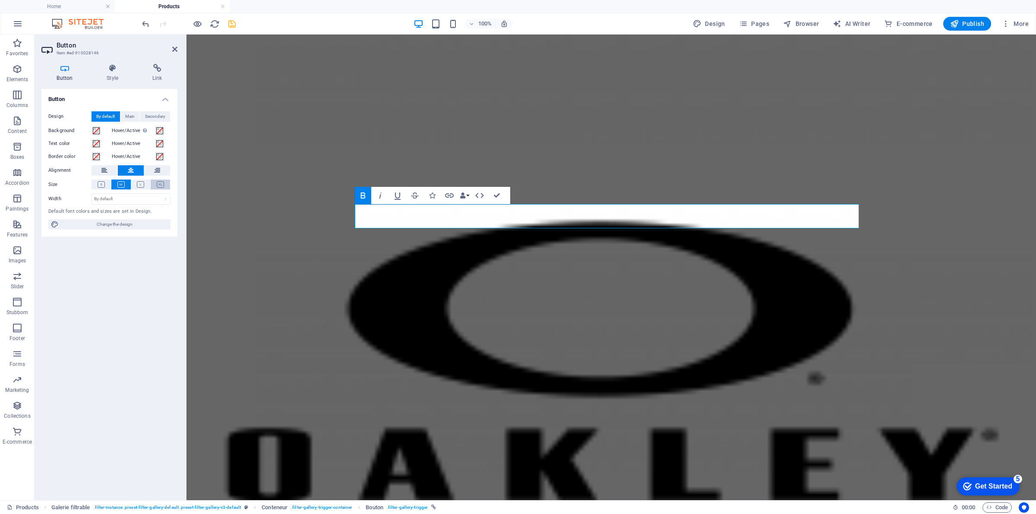
click at [160, 186] on icon at bounding box center [160, 184] width 7 height 6
click at [175, 46] on icon at bounding box center [174, 49] width 5 height 7
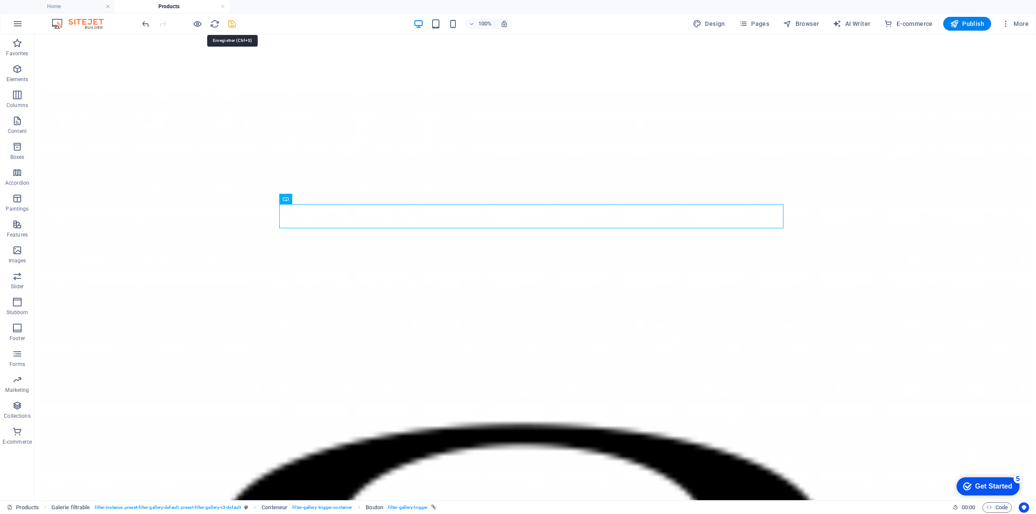
click at [230, 22] on icon "save" at bounding box center [232, 24] width 10 height 10
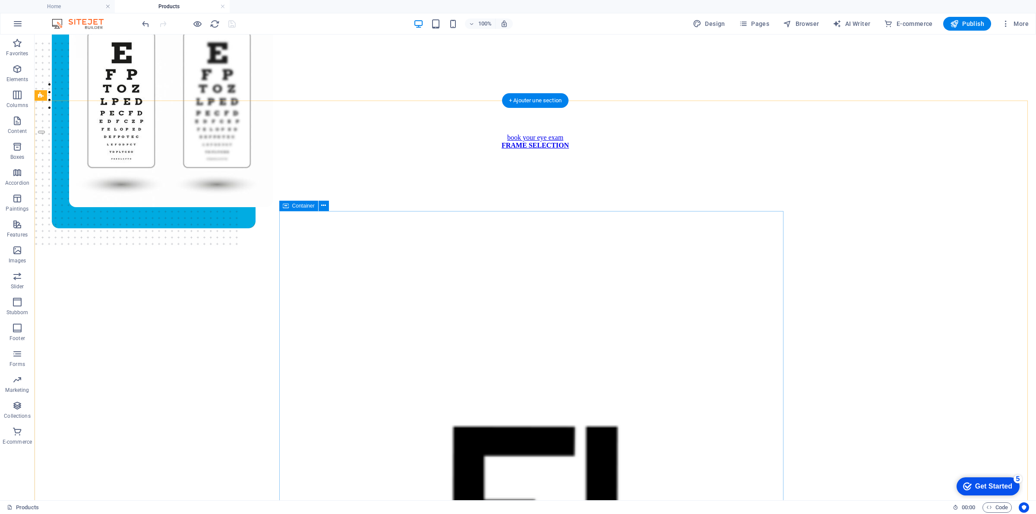
scroll to position [0, 0]
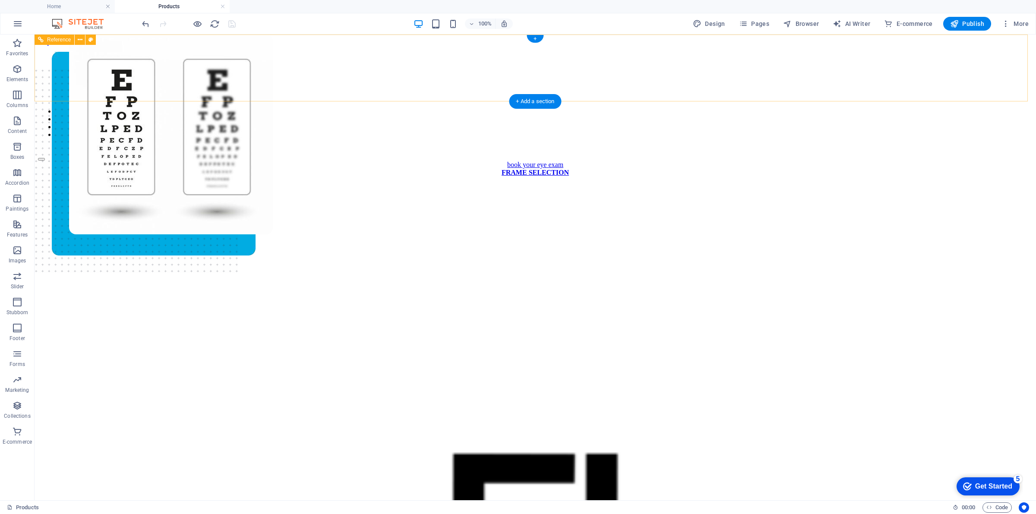
click at [671, 108] on nav "ABOUT US SERVICES PRODUCTS CONTACT" at bounding box center [535, 123] width 995 height 31
click at [528, 108] on nav "ABOUT US SERVICES PRODUCTS CONTACT" at bounding box center [535, 123] width 995 height 31
click at [0, 0] on span "Pages" at bounding box center [0, 0] width 0 height 0
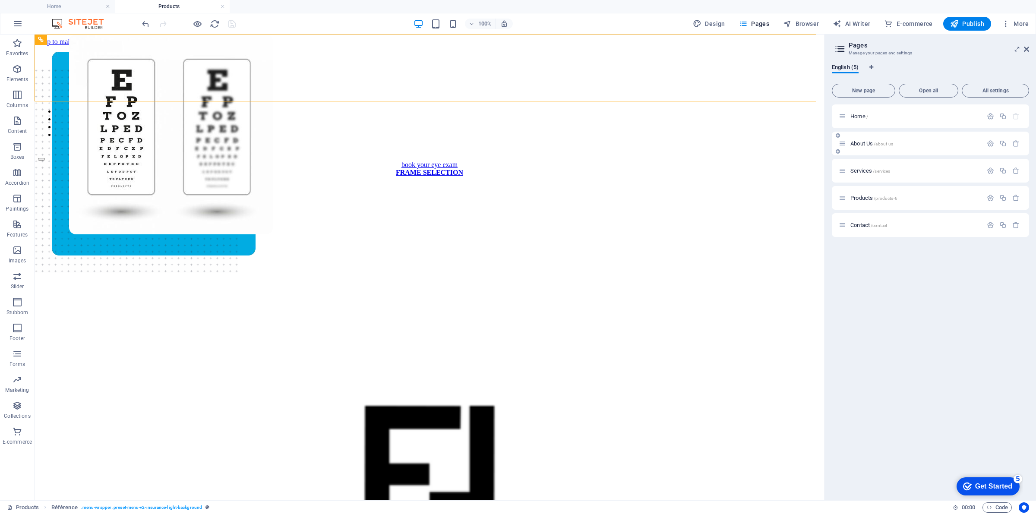
click at [859, 141] on font "About Us" at bounding box center [862, 143] width 22 height 6
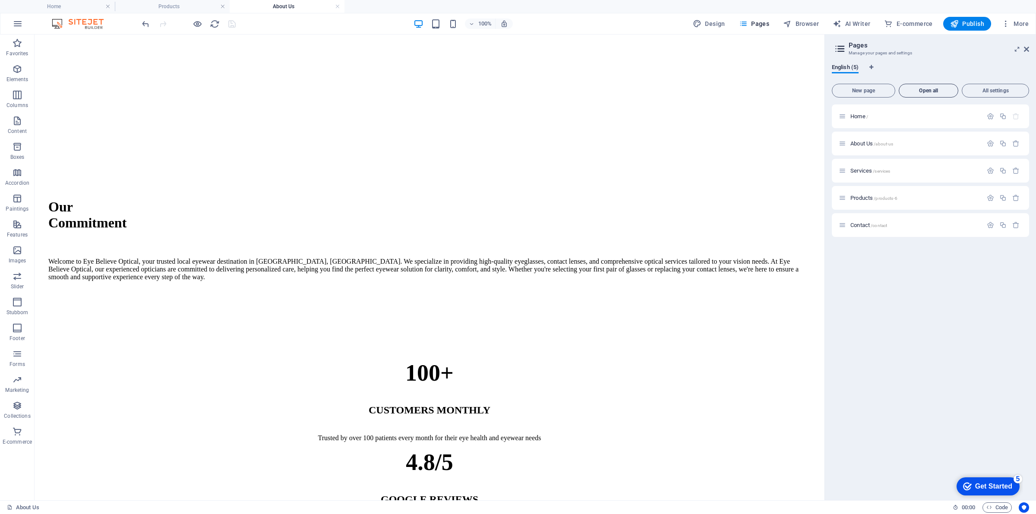
scroll to position [162, 0]
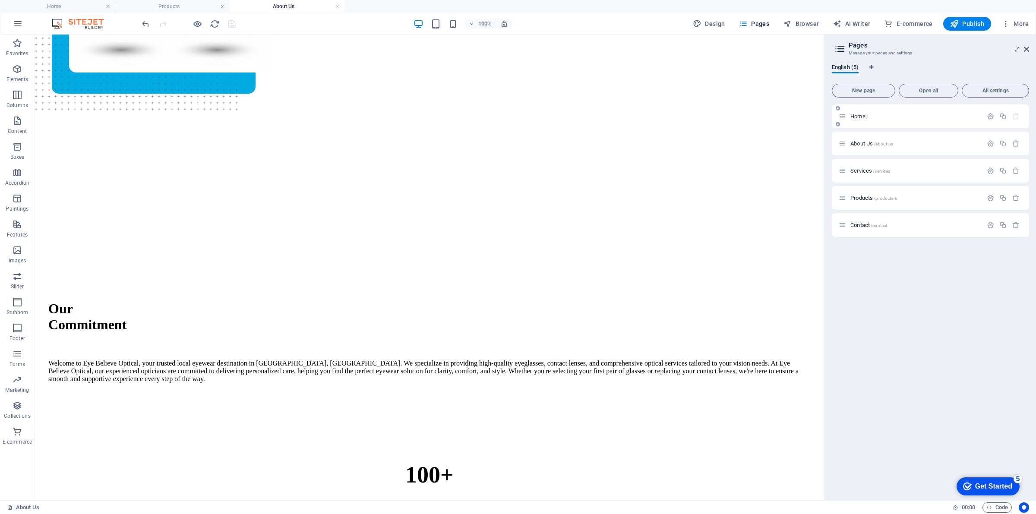
click at [858, 114] on font "Home" at bounding box center [858, 116] width 15 height 6
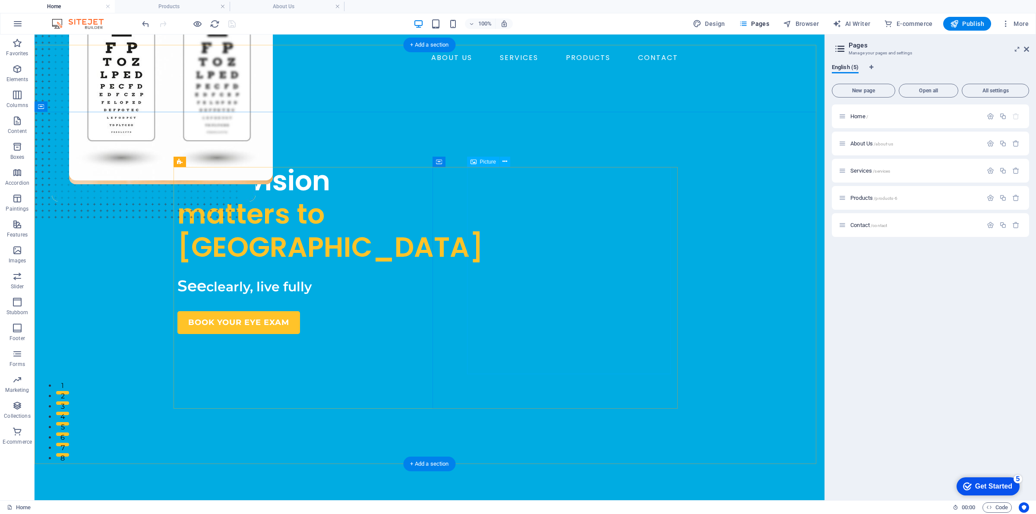
scroll to position [0, 0]
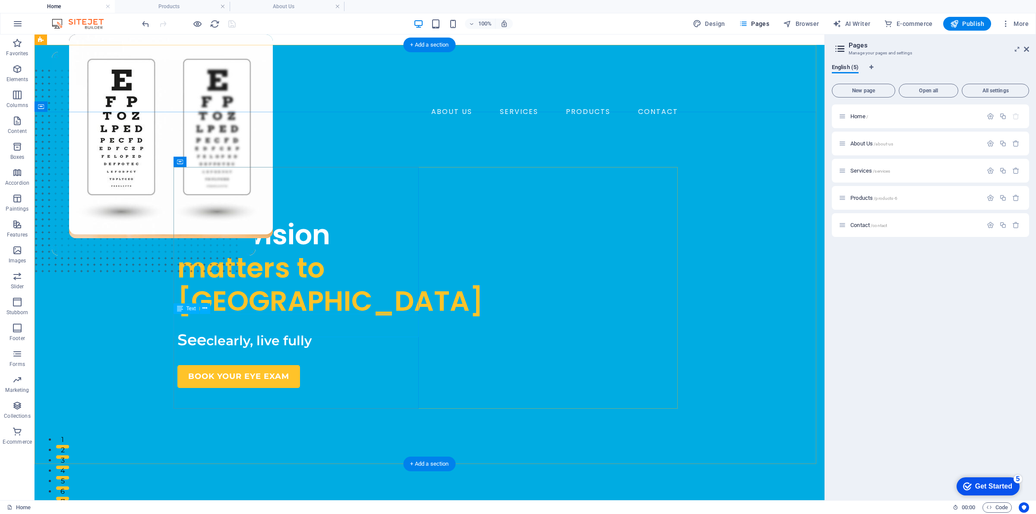
click at [264, 329] on div "See clearly, live fully" at bounding box center [299, 339] width 245 height 23
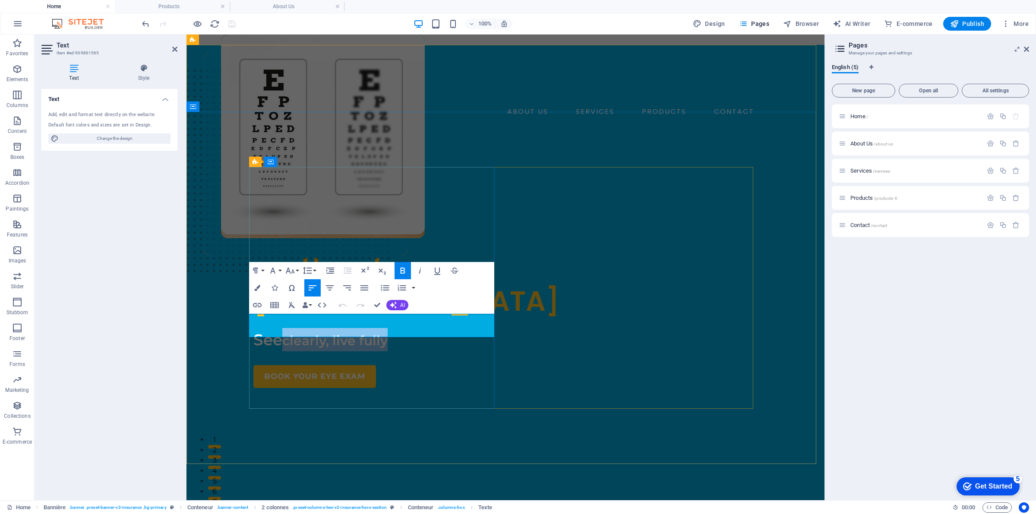
drag, startPoint x: 281, startPoint y: 327, endPoint x: 395, endPoint y: 336, distance: 114.8
click at [395, 336] on p "See clearly, live fully" at bounding box center [375, 339] width 245 height 23
click at [283, 270] on button "Font Family" at bounding box center [274, 270] width 16 height 17
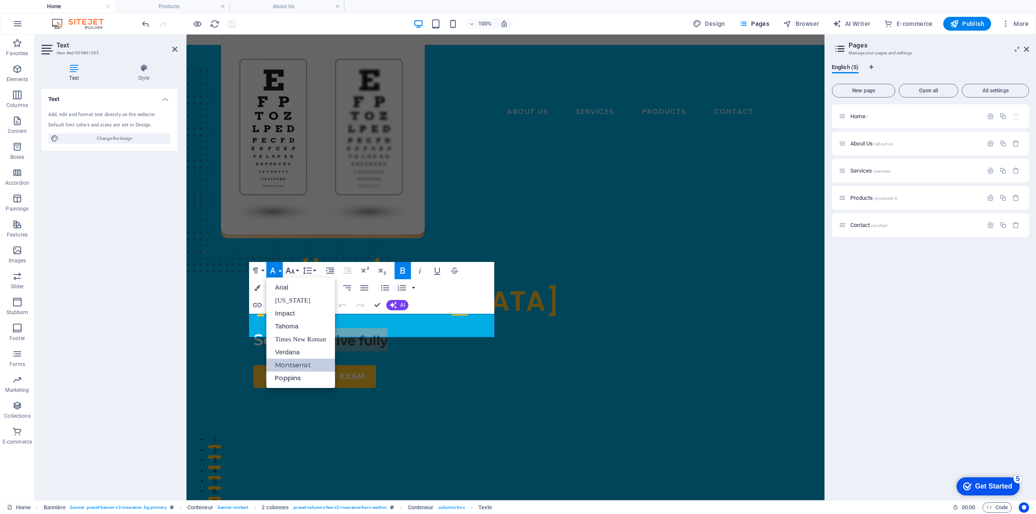
click at [288, 272] on icon "button" at bounding box center [290, 271] width 10 height 10
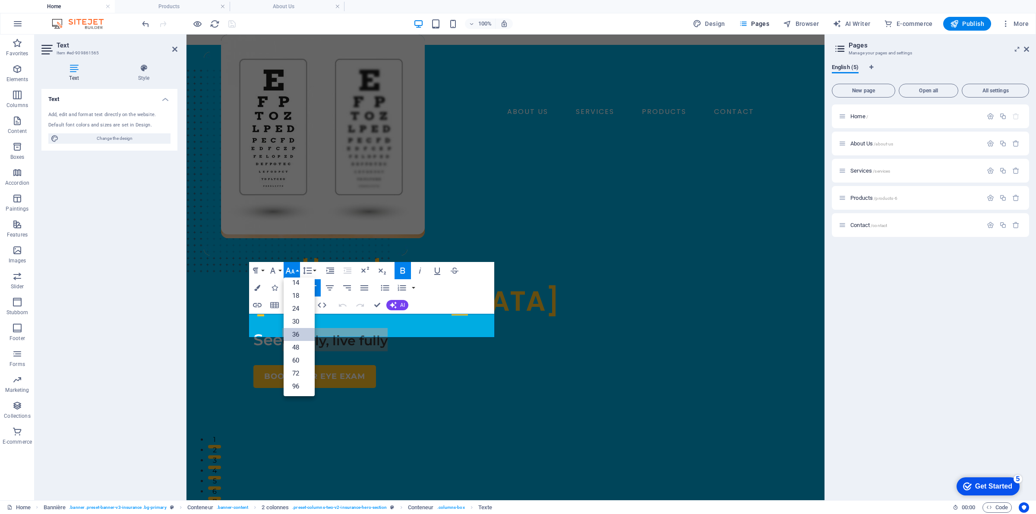
scroll to position [70, 0]
click at [259, 330] on font "See" at bounding box center [267, 339] width 29 height 19
click at [277, 330] on font "See" at bounding box center [267, 339] width 29 height 19
drag, startPoint x: 277, startPoint y: 326, endPoint x: 241, endPoint y: 326, distance: 36.7
click at [241, 326] on div "WHERE Your vision matters to us See clearly, live fully BOOK YOUR EYE EXAM" at bounding box center [506, 410] width 638 height 523
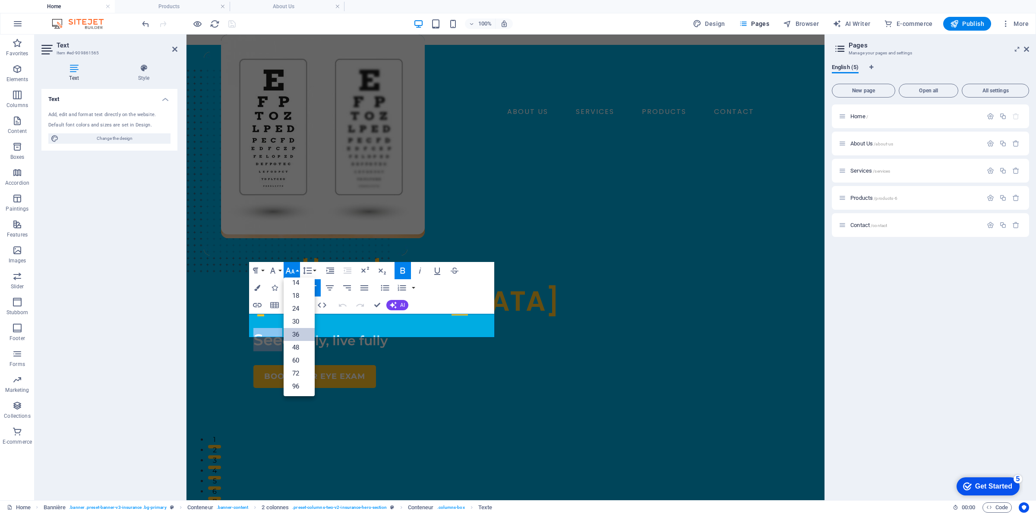
click at [301, 337] on link "36" at bounding box center [299, 334] width 31 height 13
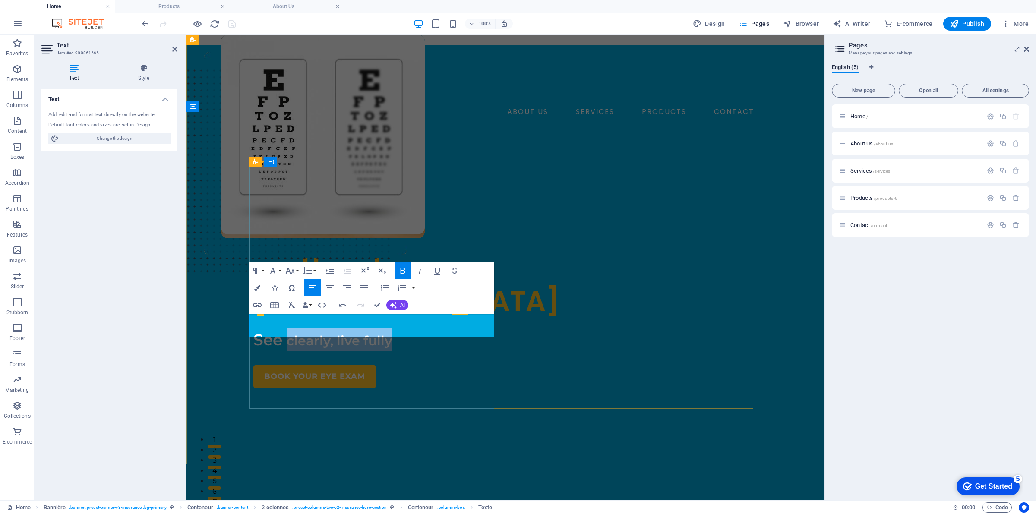
drag, startPoint x: 284, startPoint y: 332, endPoint x: 402, endPoint y: 332, distance: 118.7
click at [402, 332] on p "See clearly, live fully" at bounding box center [375, 339] width 245 height 23
click at [403, 273] on icon "button" at bounding box center [403, 271] width 5 height 6
click at [287, 333] on font "clearly, live fully" at bounding box center [339, 341] width 105 height 16
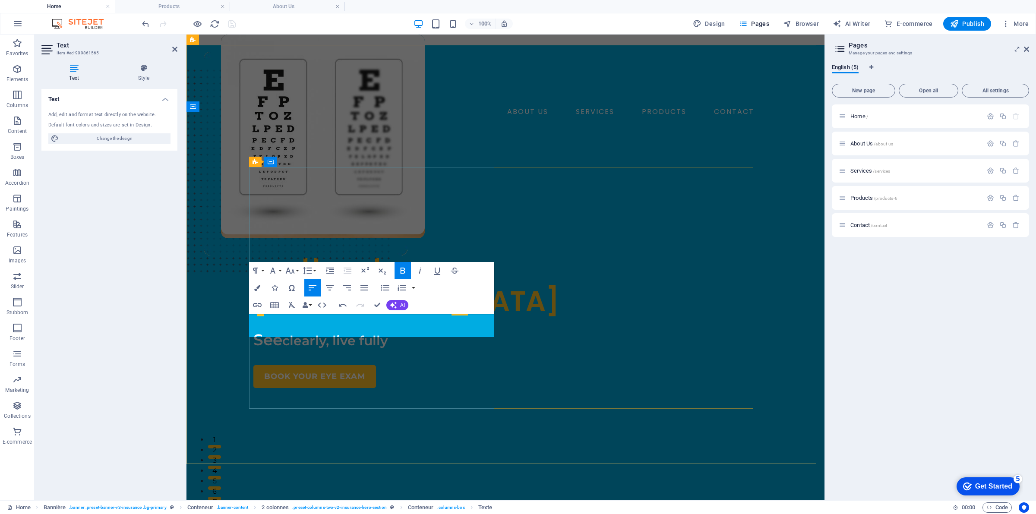
click at [300, 333] on font "clearly, live fully" at bounding box center [334, 341] width 105 height 16
click at [277, 330] on font "See" at bounding box center [267, 339] width 29 height 19
drag, startPoint x: 286, startPoint y: 331, endPoint x: 239, endPoint y: 319, distance: 49.1
click at [239, 319] on div "WHERE Your vision matters to us See clearly, live fully BOOK YOUR EYE EXAM" at bounding box center [506, 410] width 638 height 523
click at [314, 270] on button "Line Height" at bounding box center [309, 270] width 16 height 17
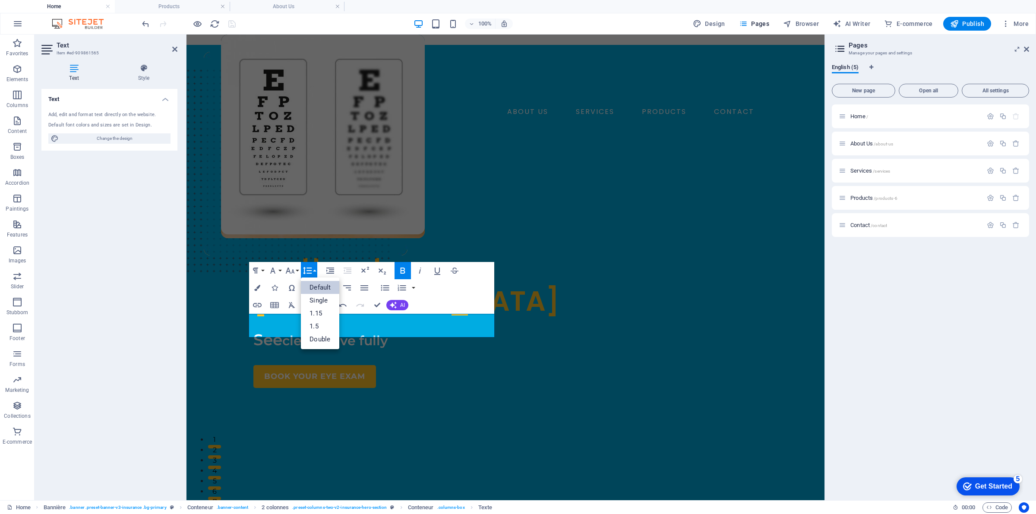
scroll to position [0, 0]
click at [289, 275] on icon "button" at bounding box center [290, 271] width 10 height 10
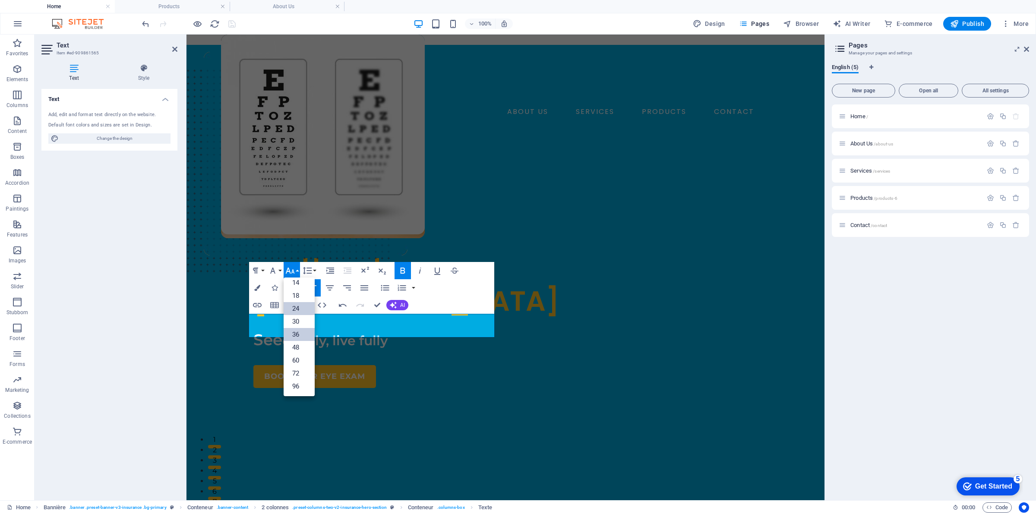
scroll to position [70, 0]
click at [298, 342] on font "48" at bounding box center [295, 347] width 7 height 13
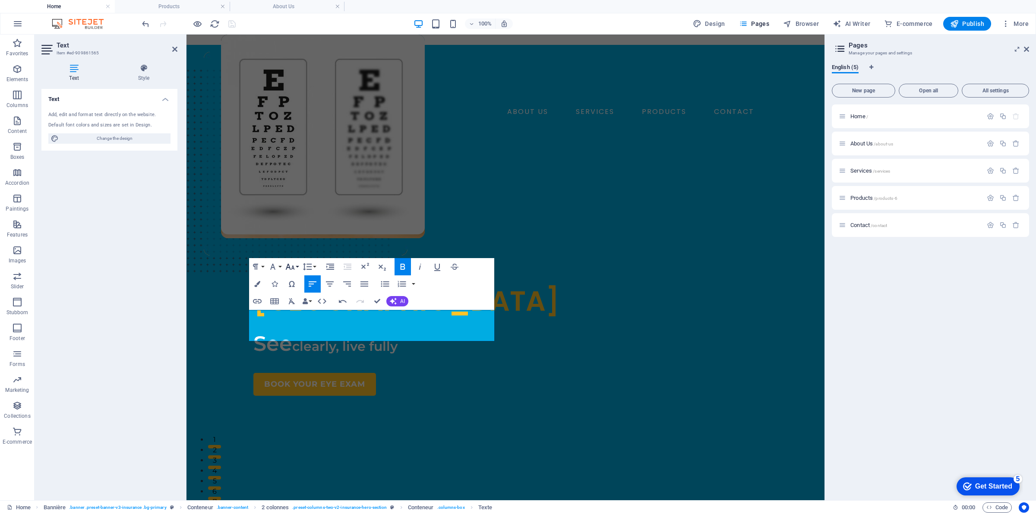
click at [298, 266] on button "Font Size" at bounding box center [292, 266] width 16 height 17
click at [298, 328] on font "36" at bounding box center [295, 331] width 7 height 8
click at [275, 336] on font "See" at bounding box center [267, 345] width 29 height 19
drag, startPoint x: 284, startPoint y: 329, endPoint x: 275, endPoint y: 312, distance: 19.9
click at [253, 345] on span "See clearly, live fully" at bounding box center [323, 349] width 140 height 8
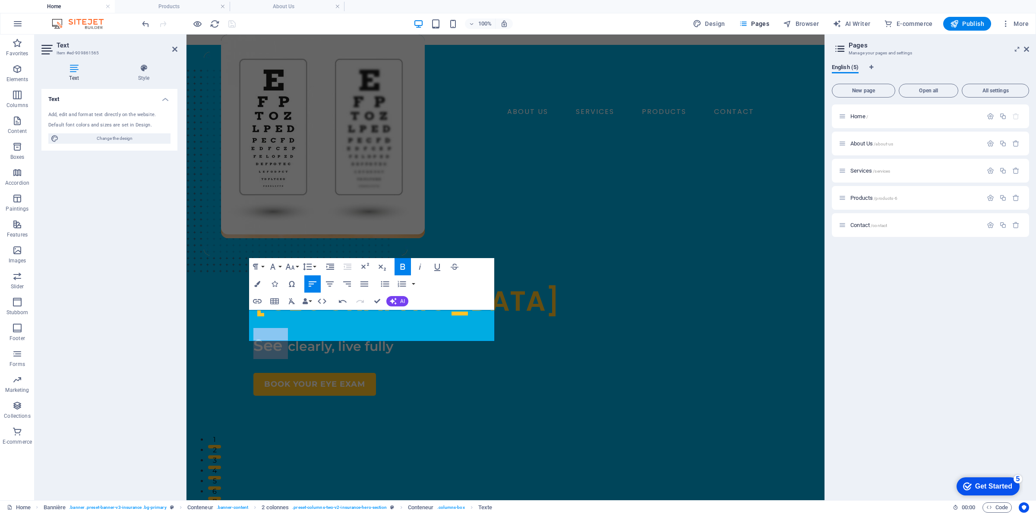
click at [402, 258] on button "Bold" at bounding box center [403, 266] width 16 height 17
click at [288, 339] on font "clearly, live fully" at bounding box center [340, 347] width 105 height 16
drag, startPoint x: 279, startPoint y: 327, endPoint x: 240, endPoint y: 318, distance: 40.4
click at [240, 318] on div "WHERE Your vision matters to us See clearly, live fully BOOK YOUR EYE EXAM" at bounding box center [506, 414] width 638 height 531
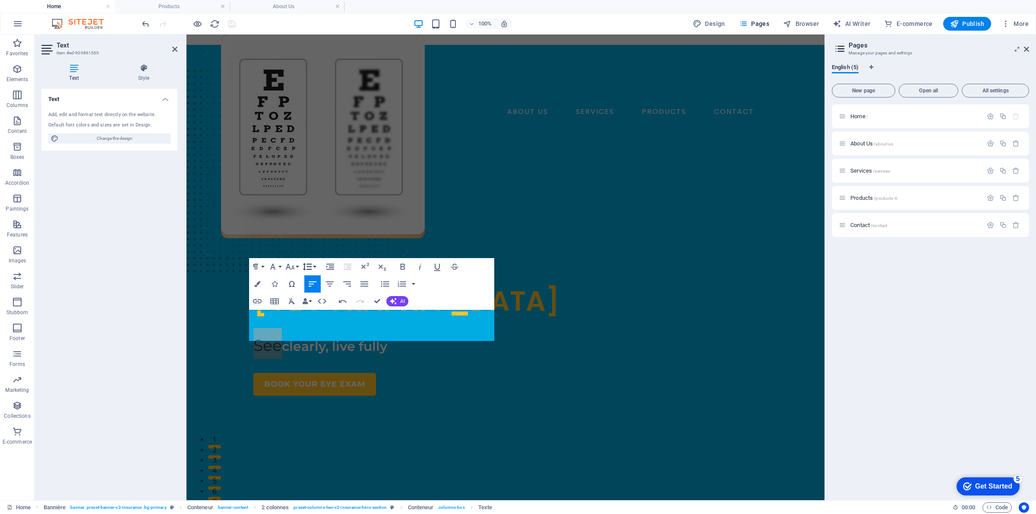
click at [311, 265] on icon "button" at bounding box center [307, 267] width 10 height 10
click at [290, 269] on icon "button" at bounding box center [290, 267] width 10 height 10
click at [302, 329] on link "36" at bounding box center [299, 330] width 31 height 13
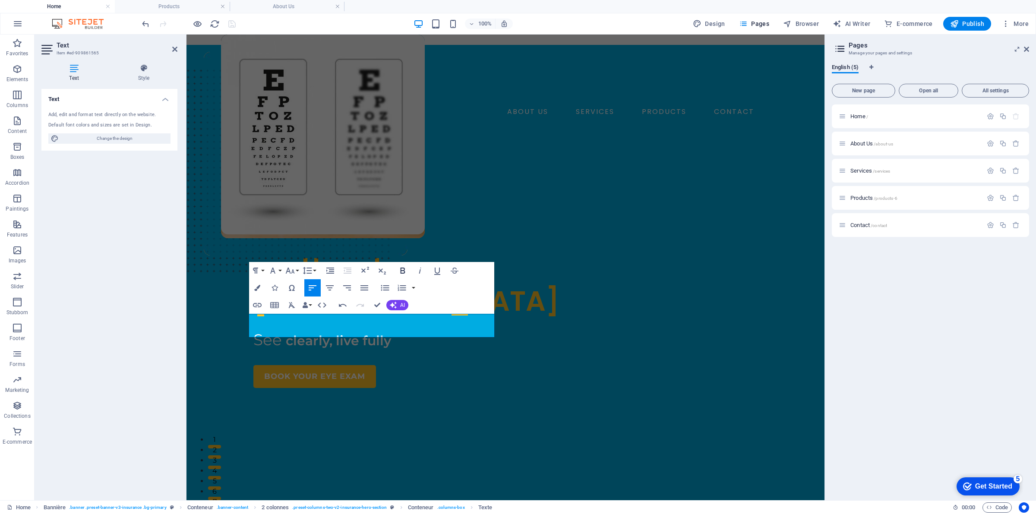
click at [398, 272] on icon "button" at bounding box center [403, 271] width 10 height 10
drag, startPoint x: 275, startPoint y: 331, endPoint x: 240, endPoint y: 323, distance: 36.3
click at [240, 323] on div "WHERE Your vision matters to us See ​ clearly, live fully BOOK YOUR EYE EXAM" at bounding box center [506, 410] width 638 height 523
click at [409, 266] on button "Bold" at bounding box center [403, 270] width 16 height 17
click at [409, 328] on p "See ​ clearly, live fully" at bounding box center [375, 339] width 245 height 23
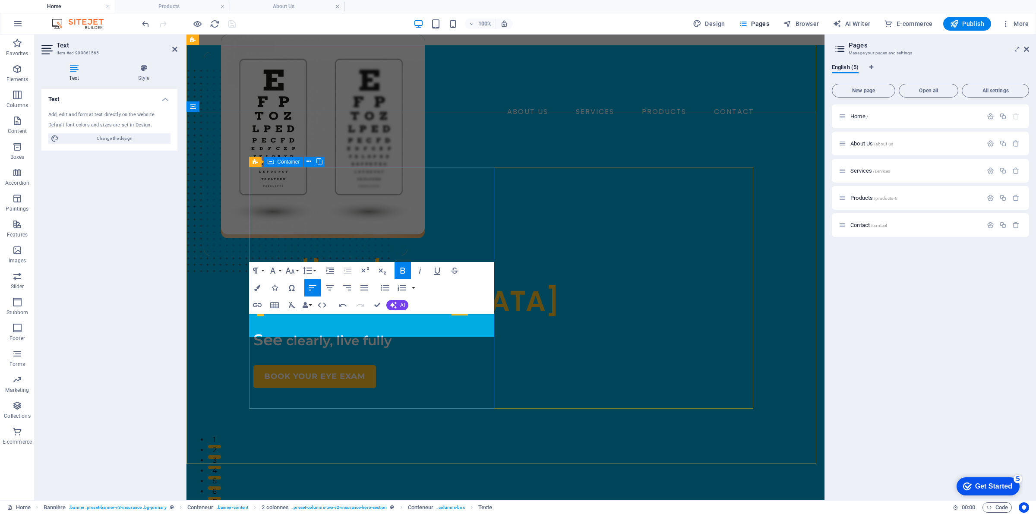
click at [424, 374] on div "WHERE Your vision matters to us See clearly, live fully BOOK YOUR EYE EXAM" at bounding box center [375, 285] width 245 height 205
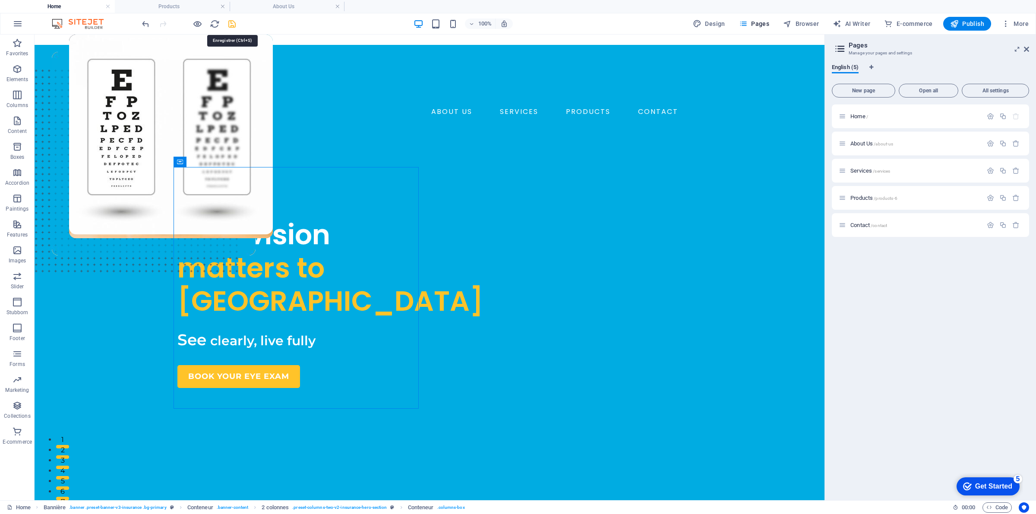
click at [232, 28] on icon "save" at bounding box center [232, 24] width 10 height 10
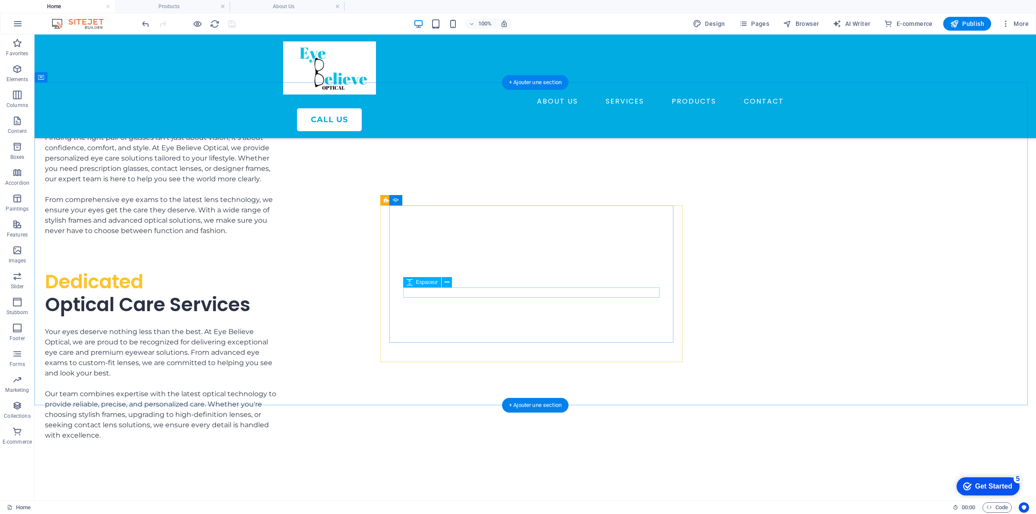
scroll to position [1673, 0]
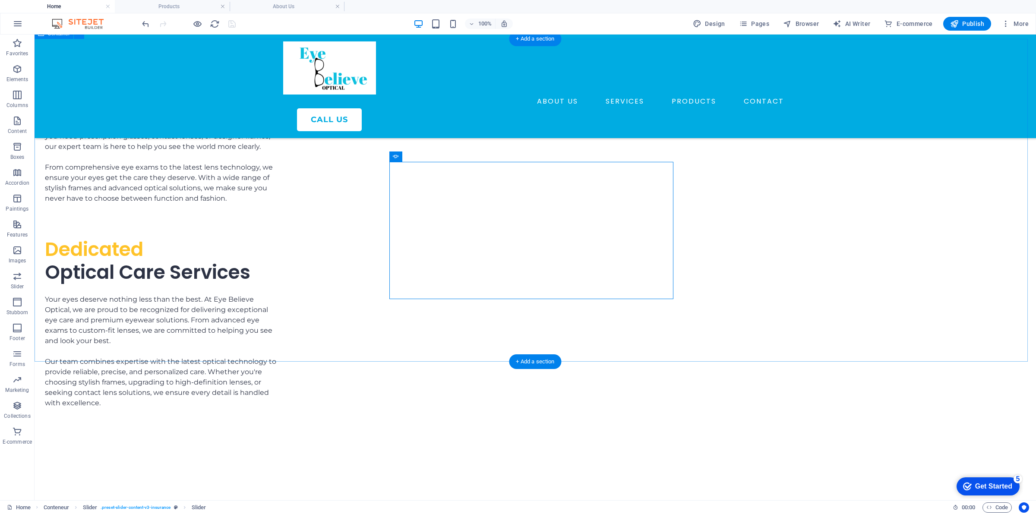
scroll to position [1727, 0]
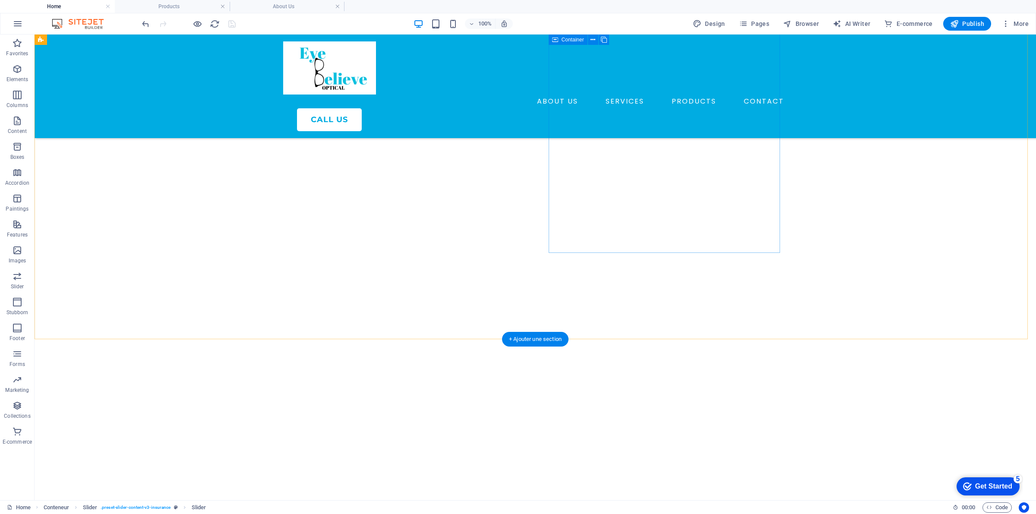
scroll to position [2110, 0]
click at [761, 22] on font "Pages" at bounding box center [760, 23] width 18 height 7
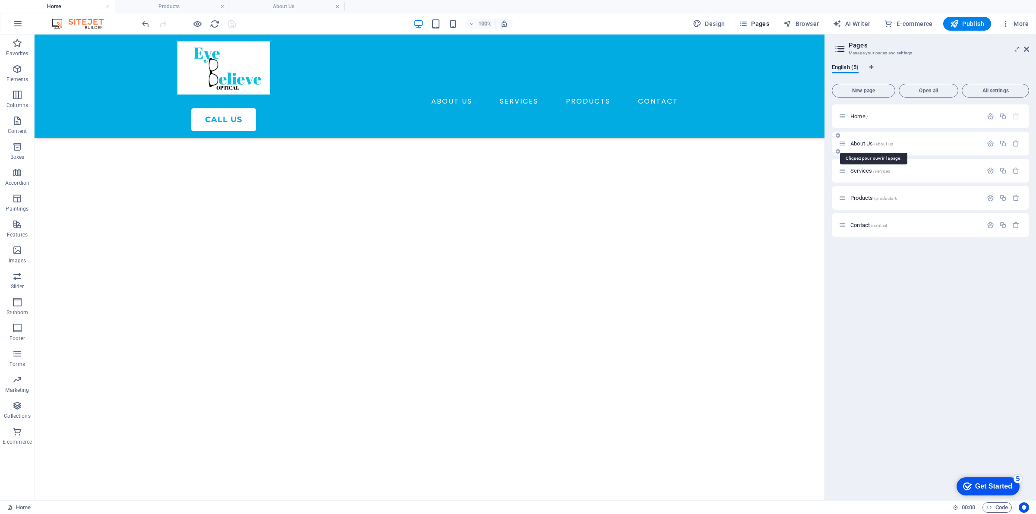
click at [873, 145] on font "About Us" at bounding box center [862, 143] width 22 height 6
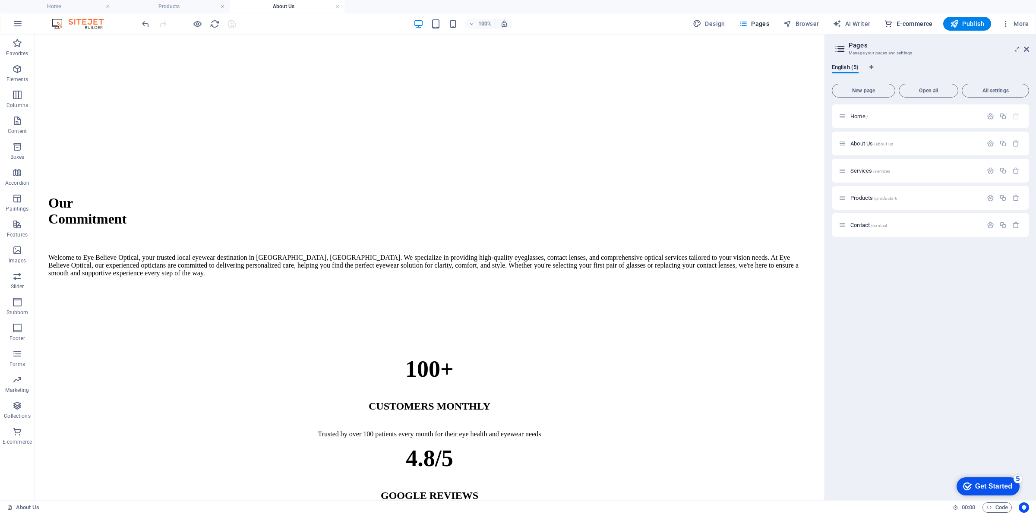
scroll to position [540, 0]
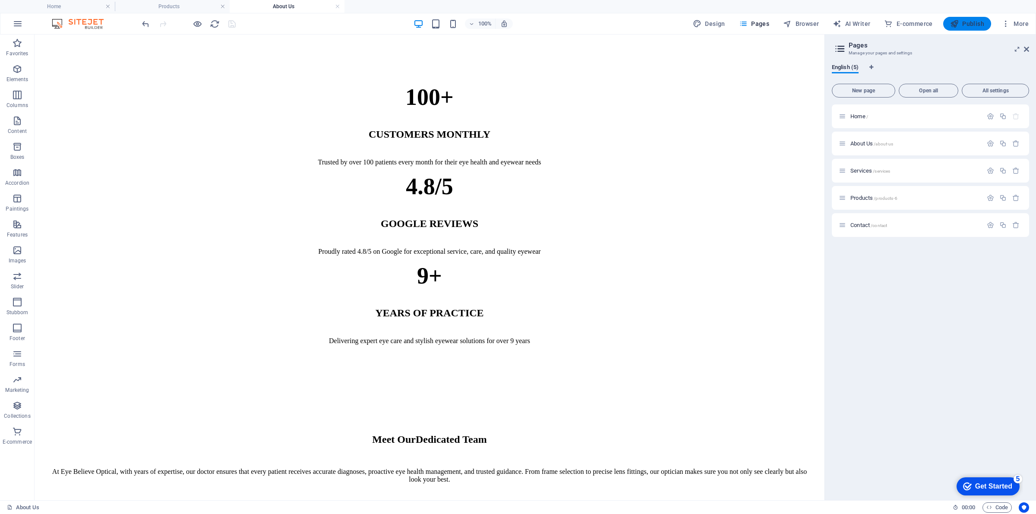
click at [970, 24] on font "Publish" at bounding box center [974, 23] width 22 height 7
